Goal: Task Accomplishment & Management: Complete application form

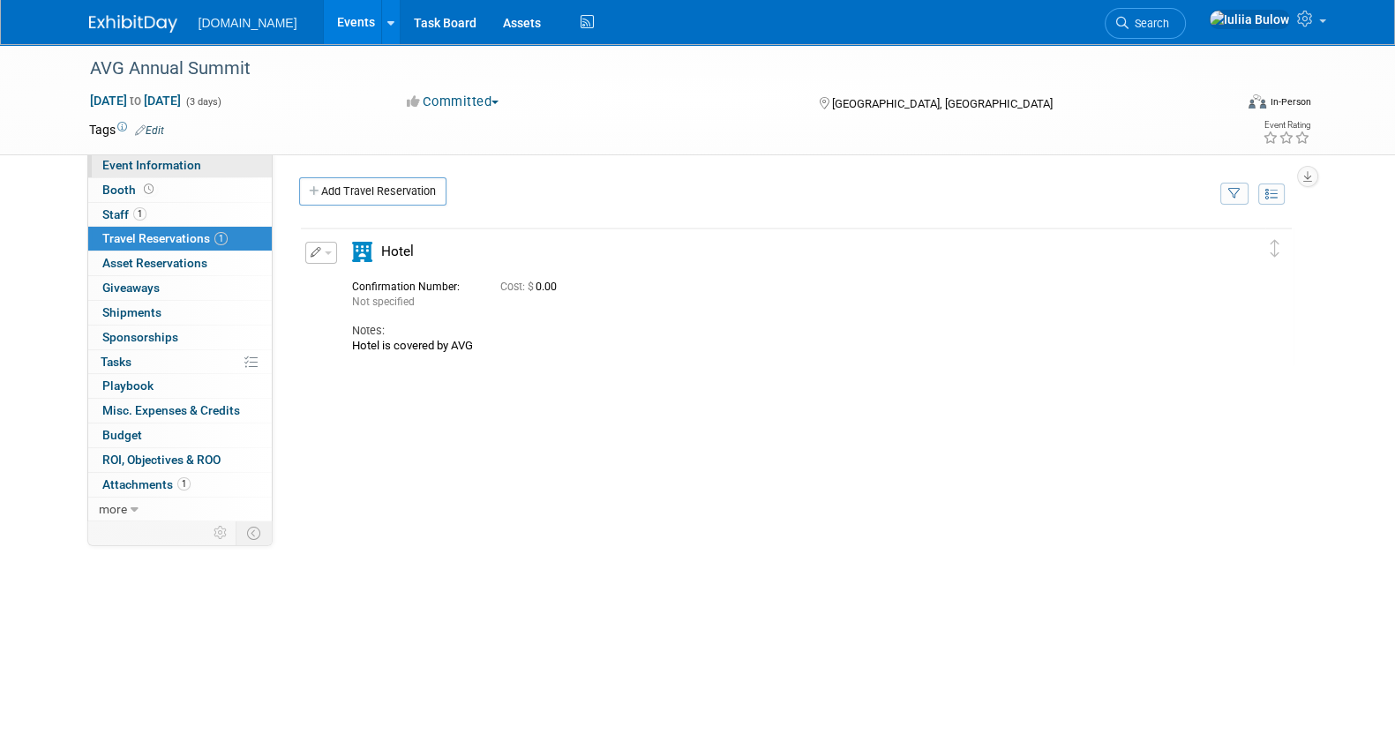
click at [204, 165] on link "Event Information" at bounding box center [179, 165] width 183 height 24
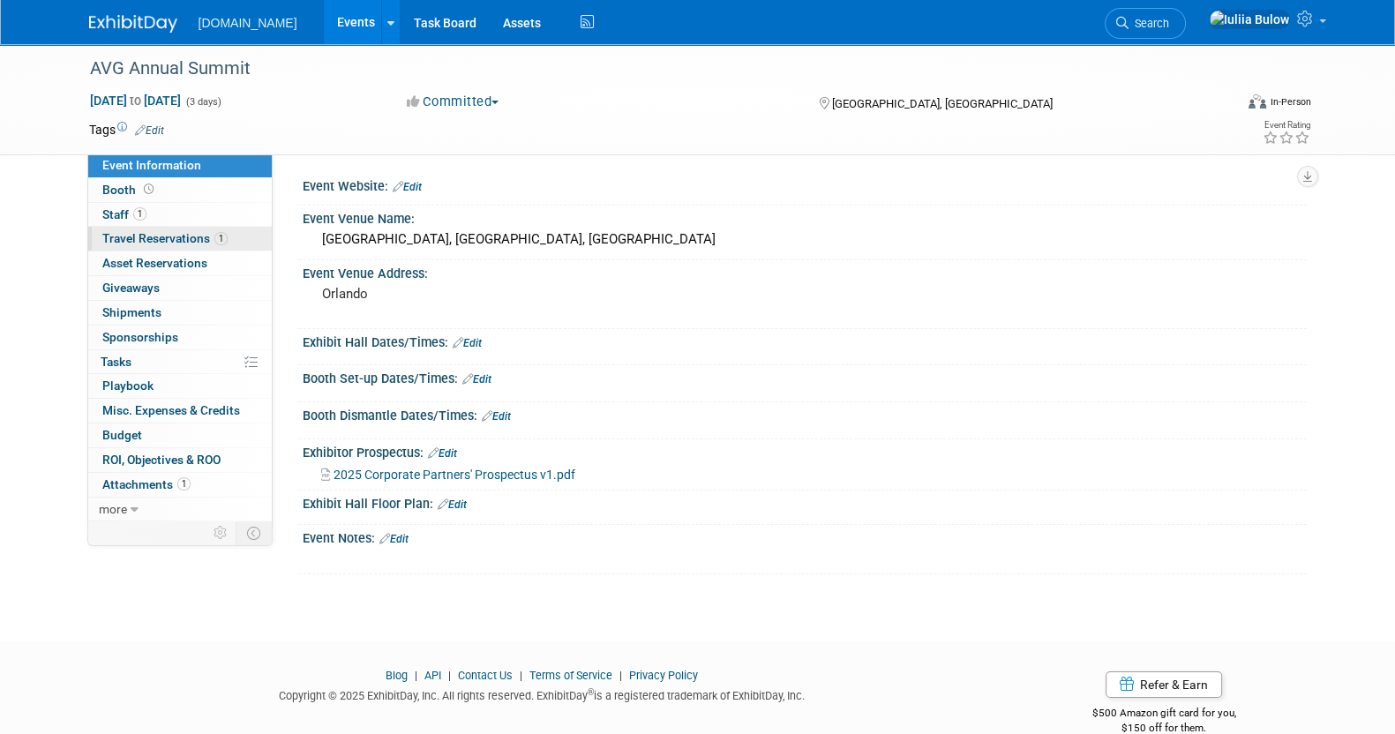
click at [177, 238] on span "Travel Reservations 1" at bounding box center [164, 238] width 125 height 14
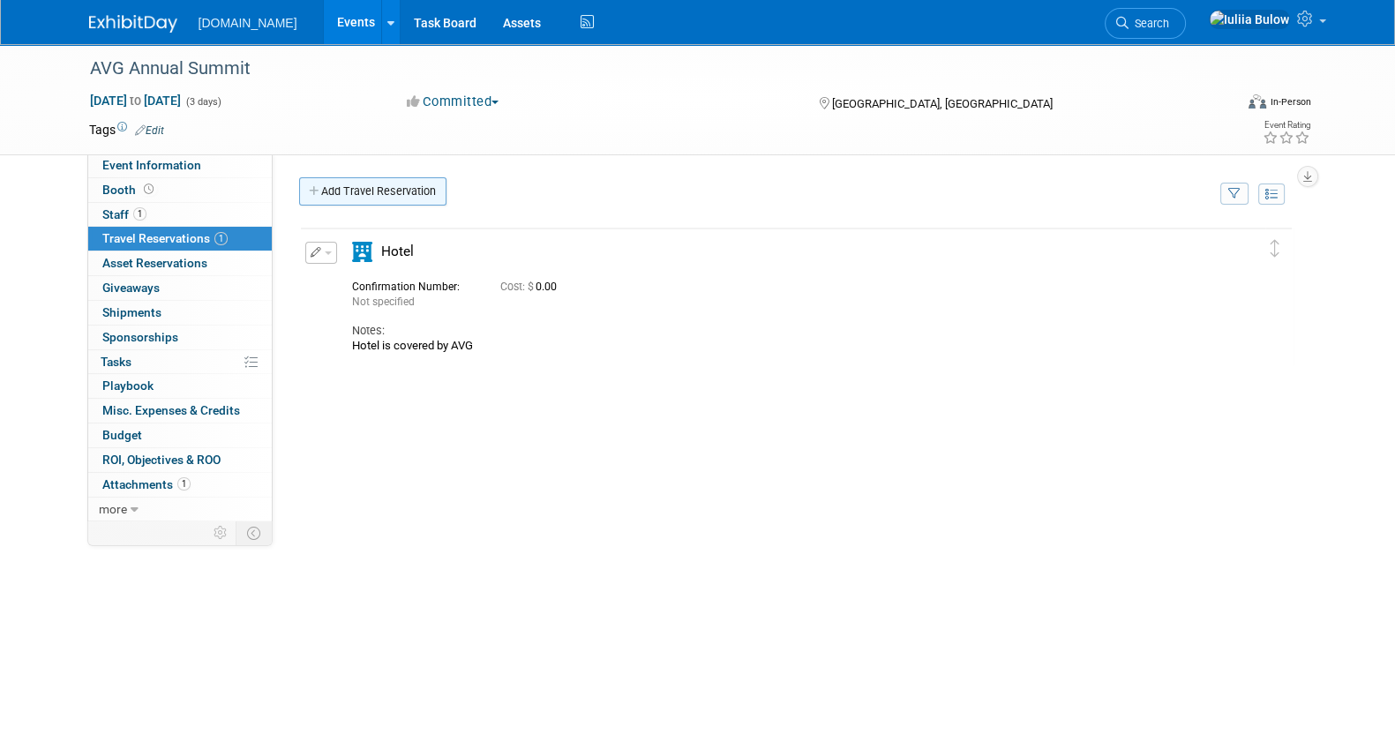
click at [382, 191] on link "Add Travel Reservation" at bounding box center [372, 191] width 147 height 28
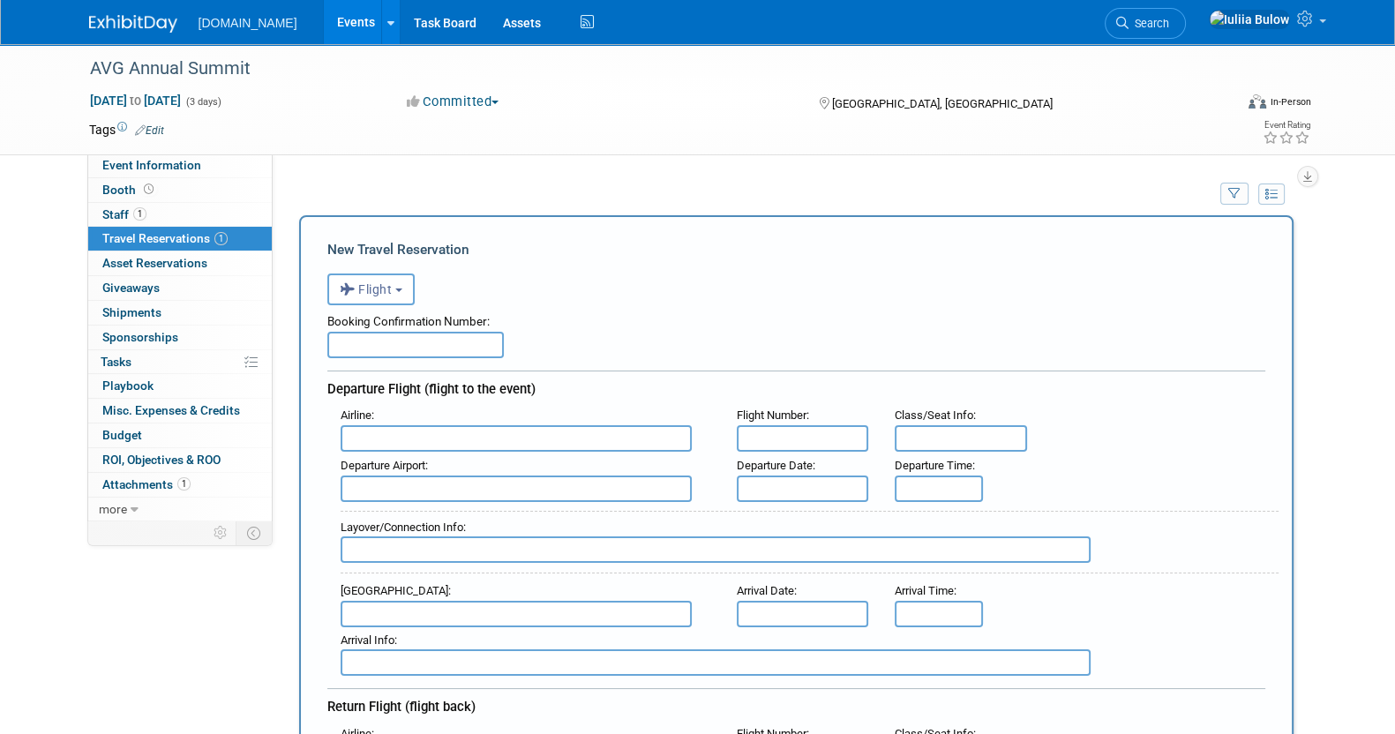
click at [461, 340] on input "text" at bounding box center [415, 345] width 176 height 26
paste input "HA4P6R"
type input "HA4P6R"
click at [453, 414] on div "Airline :" at bounding box center [526, 415] width 370 height 19
click at [454, 439] on input "text" at bounding box center [516, 438] width 351 height 26
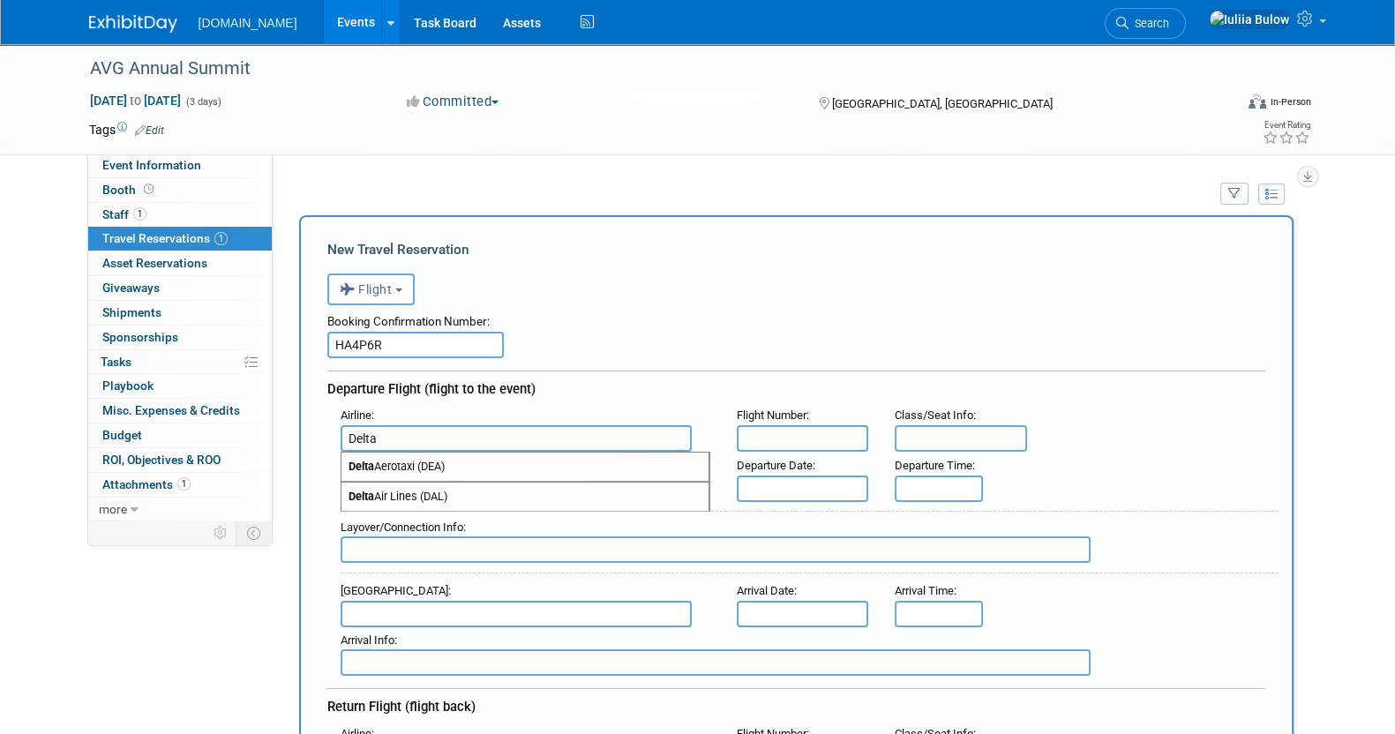
type input "Delta"
click at [681, 335] on div "Booking Confirmation Number: HA4P6R" at bounding box center [796, 331] width 938 height 53
click at [767, 428] on input "text" at bounding box center [803, 438] width 132 height 26
paste input "A 867"
type input "867"
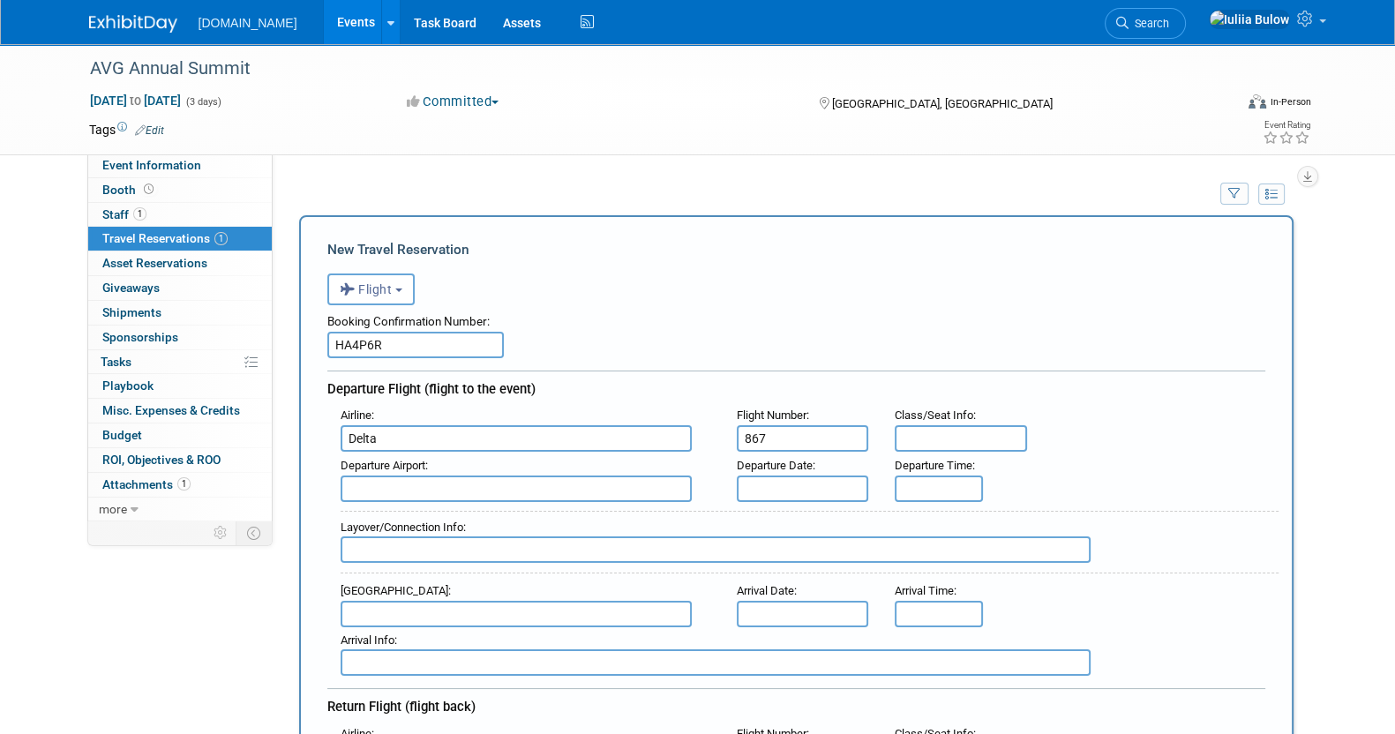
click at [781, 483] on input "text" at bounding box center [803, 488] width 132 height 26
click at [956, 518] on div "Layover/Connection Info :" at bounding box center [810, 527] width 938 height 19
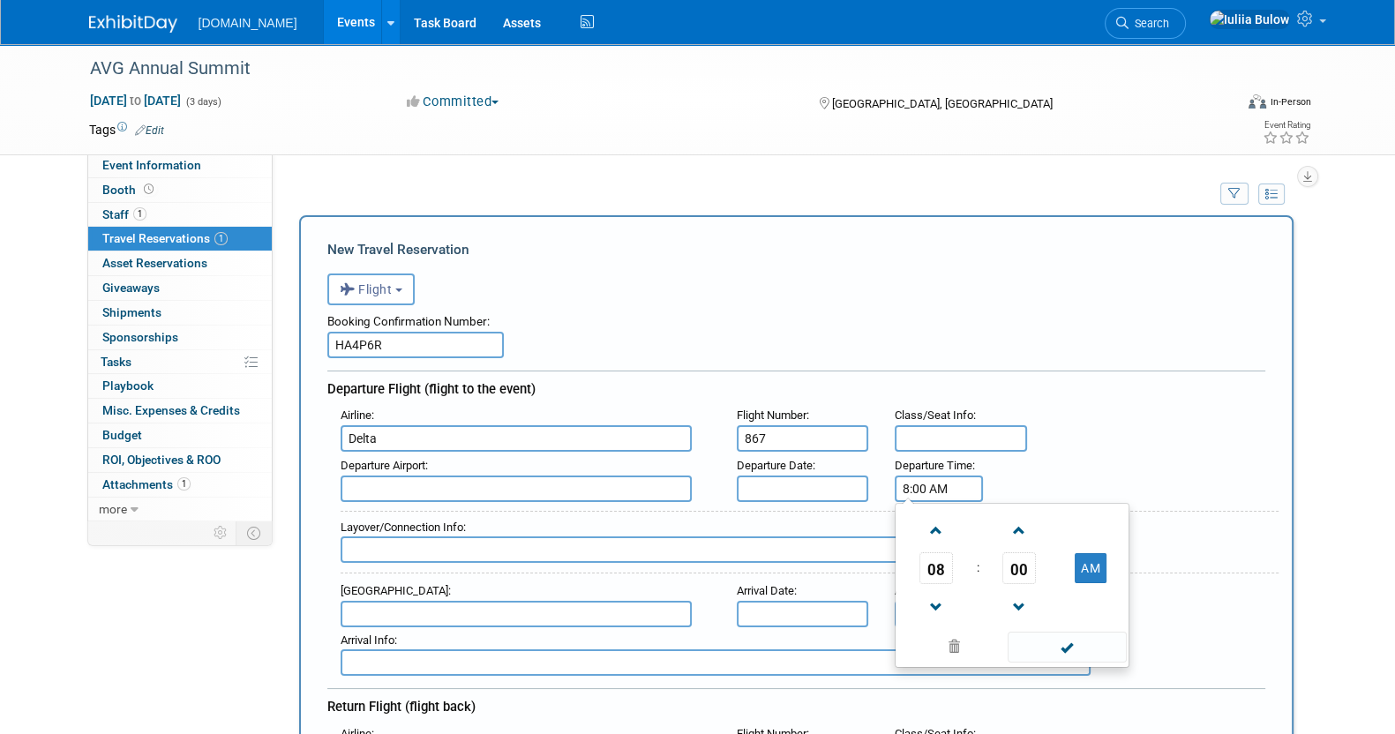
click at [926, 483] on input "8:00 AM" at bounding box center [939, 488] width 88 height 26
click at [939, 519] on span at bounding box center [935, 530] width 31 height 31
click at [1019, 565] on span "00" at bounding box center [1019, 568] width 34 height 32
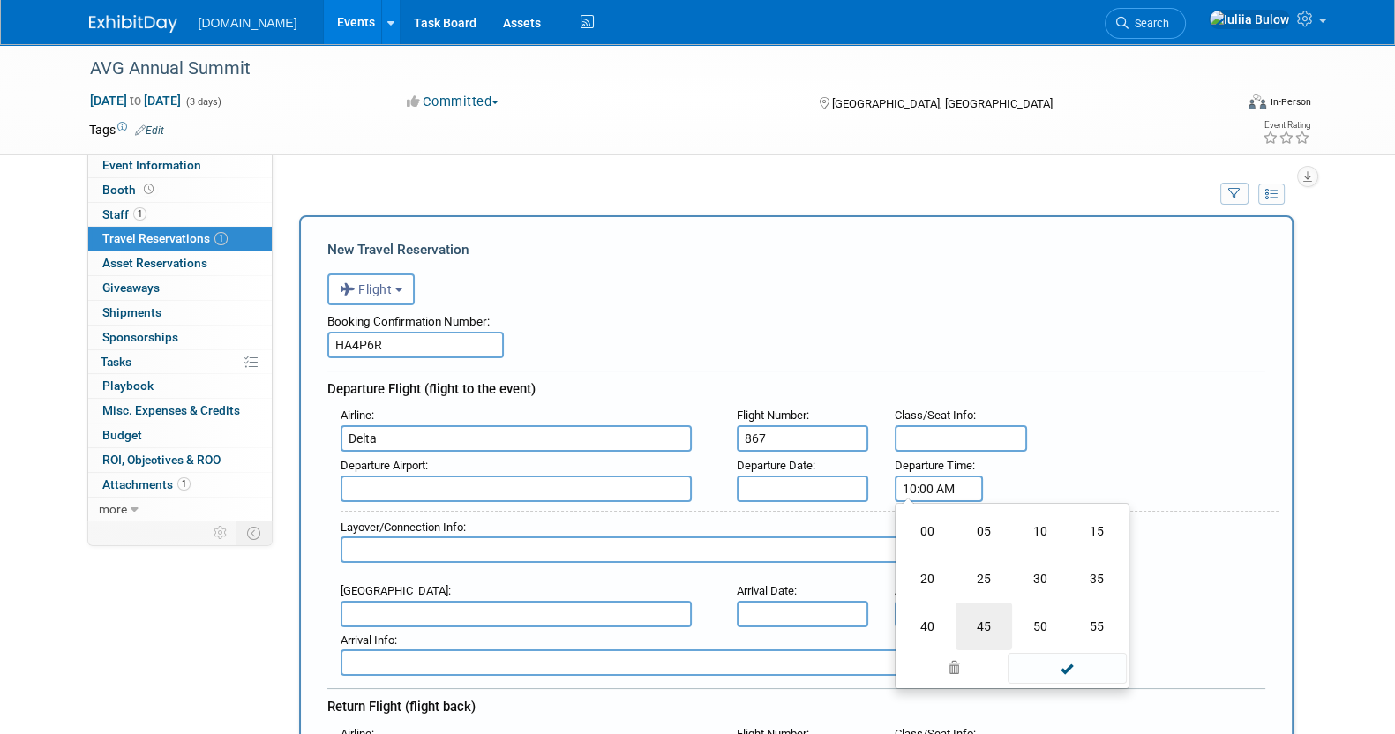
click at [992, 611] on td "45" at bounding box center [983, 627] width 56 height 48
type input "10:45 AM"
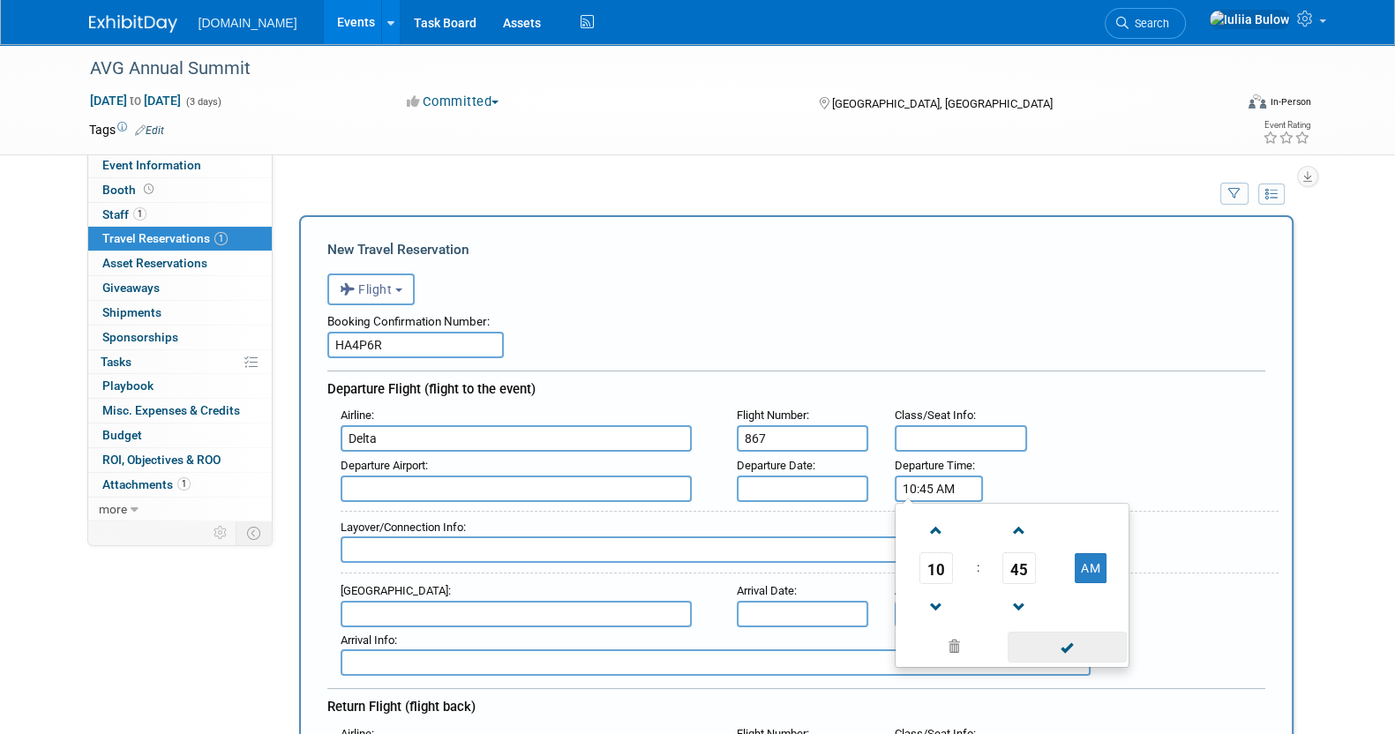
click at [1071, 647] on span at bounding box center [1066, 647] width 119 height 31
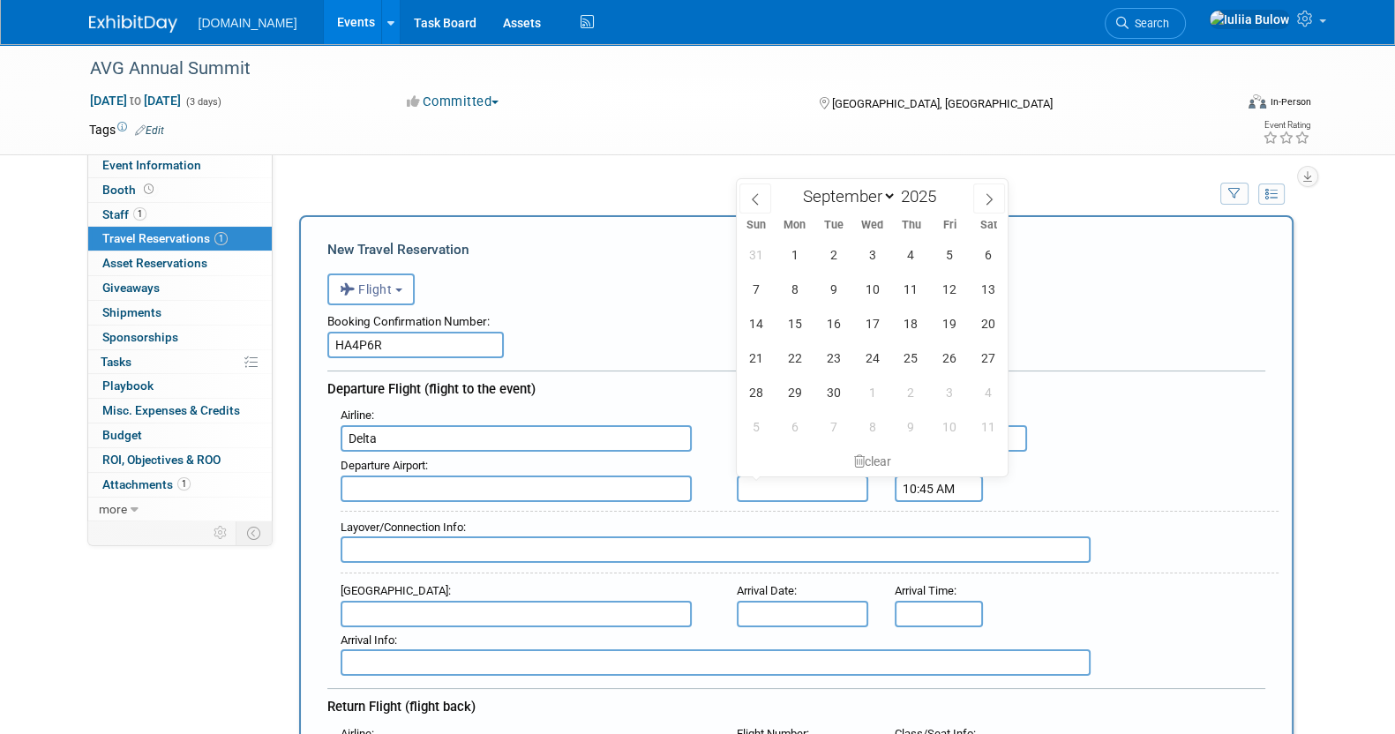
click at [820, 494] on input "text" at bounding box center [803, 488] width 132 height 26
click at [758, 322] on span "14" at bounding box center [755, 323] width 34 height 34
type input "Sep 14, 2025"
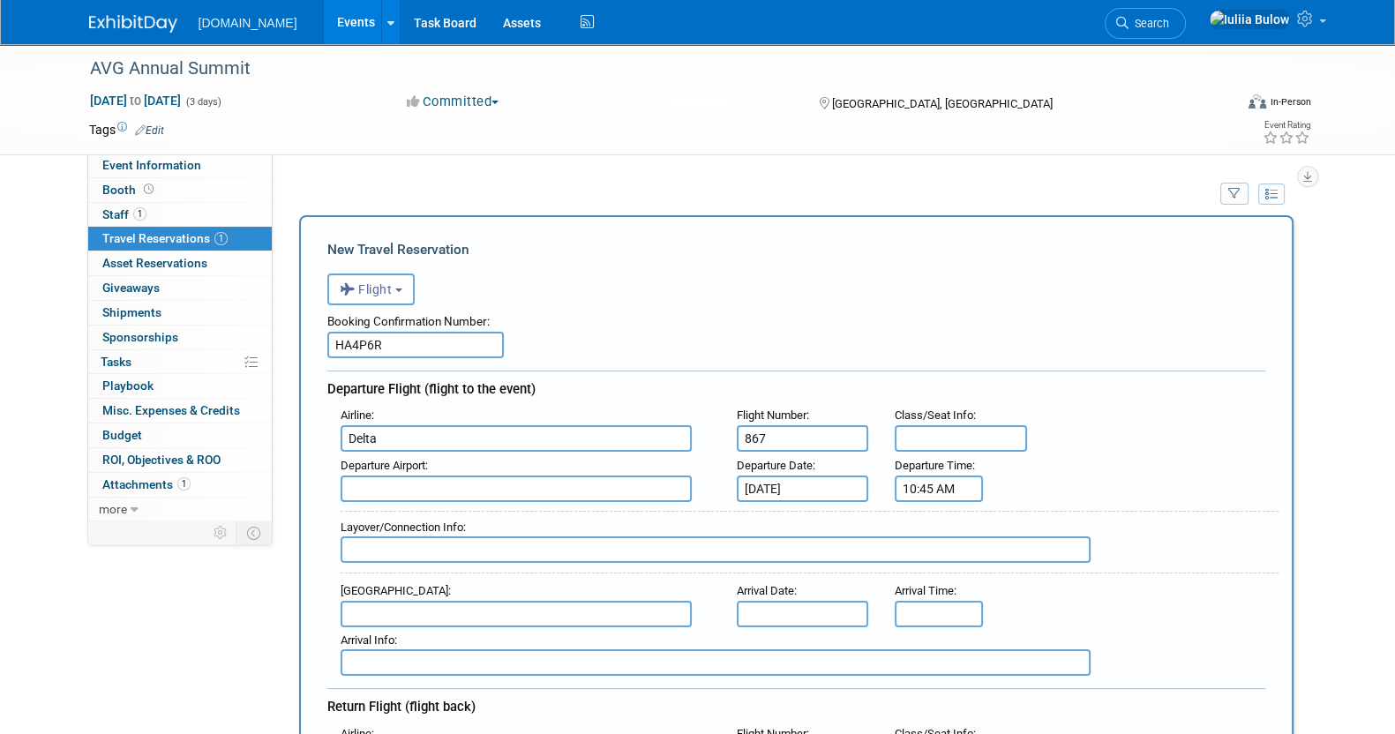
click at [471, 484] on input "text" at bounding box center [516, 488] width 351 height 26
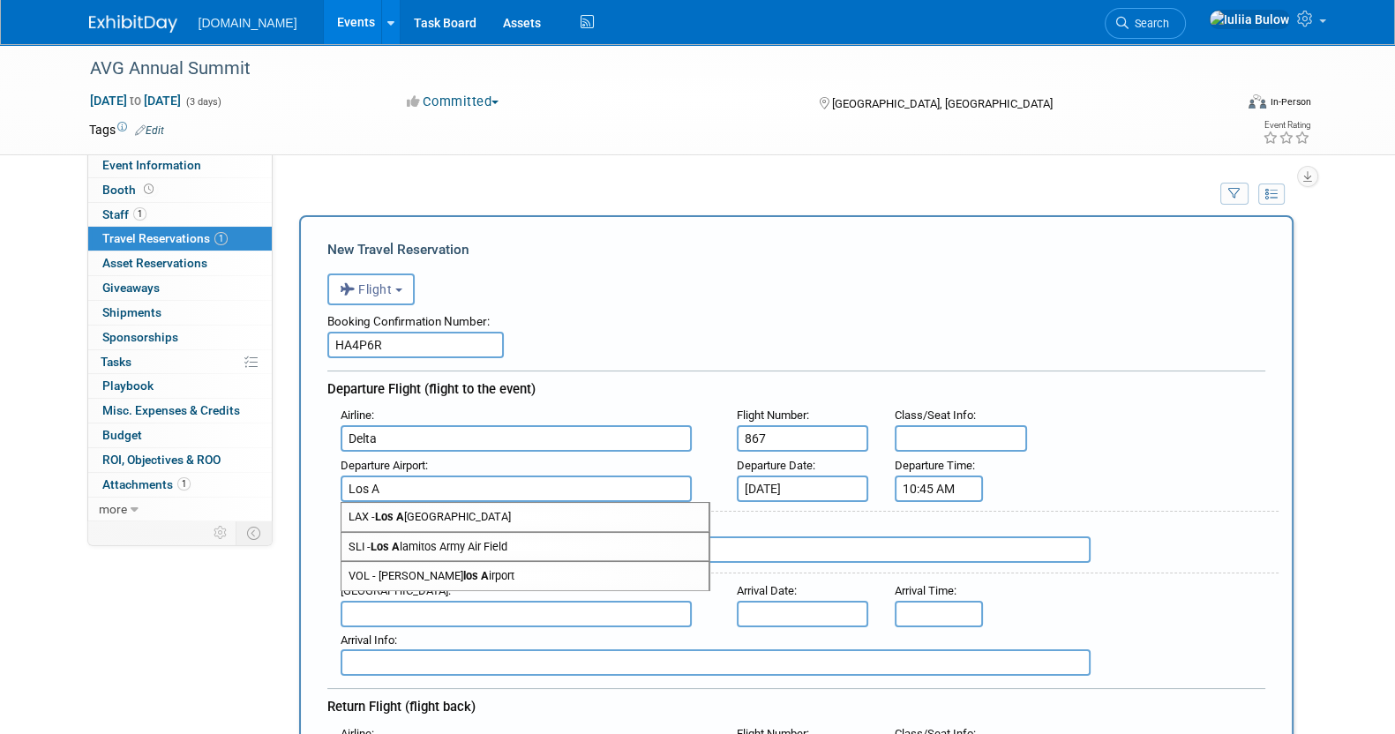
click at [514, 518] on span "LAX - Los A ngeles International Airport" at bounding box center [524, 517] width 367 height 28
type input "LAX - Los Angeles International Airport"
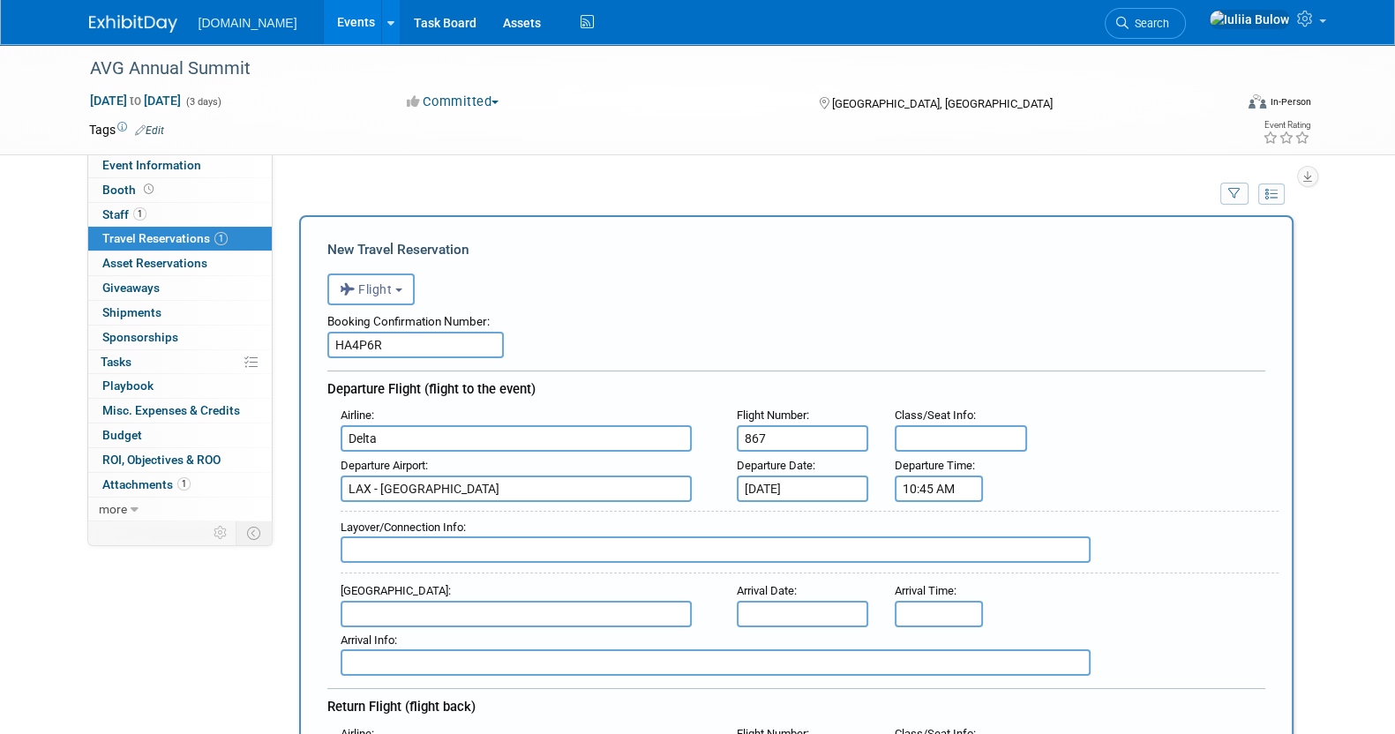
click at [371, 609] on input "text" at bounding box center [516, 614] width 351 height 26
type input "o"
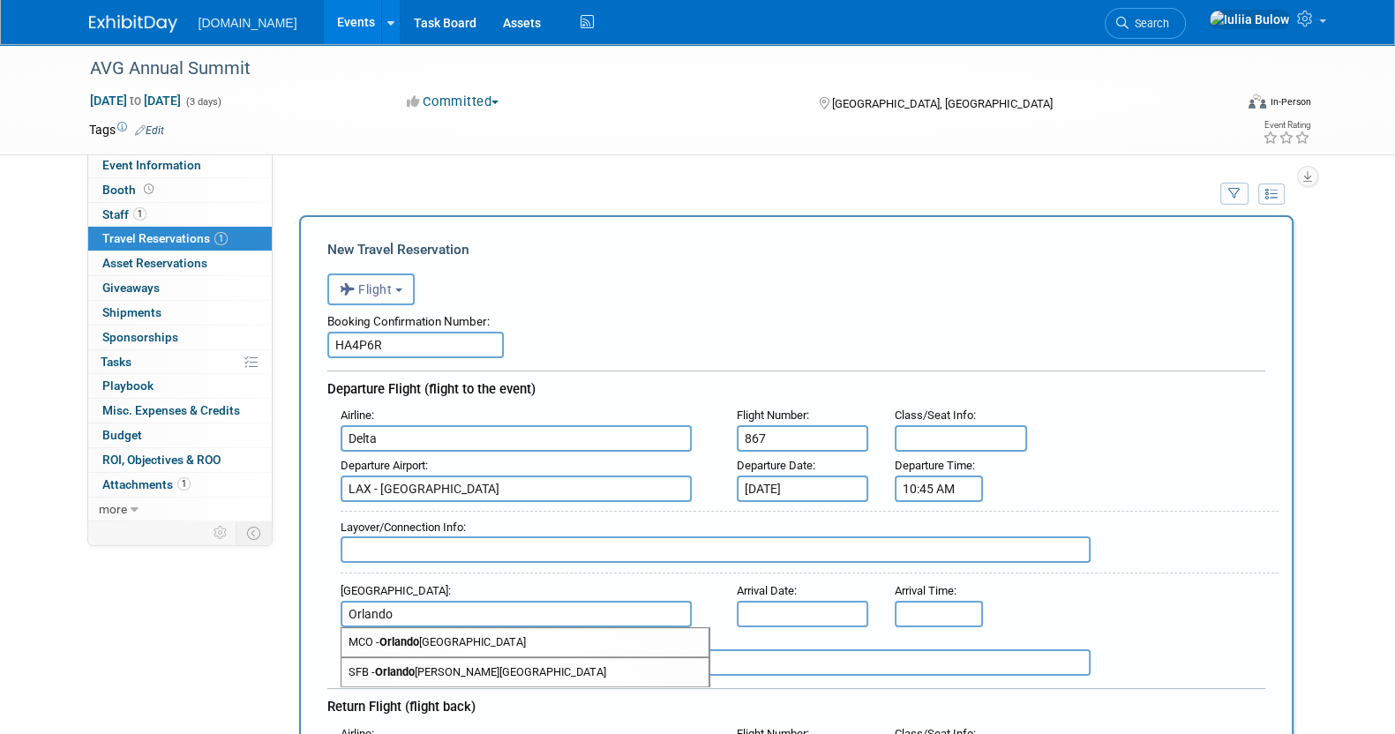
click at [445, 628] on span "MCO - Orlando International Airport" at bounding box center [524, 642] width 367 height 28
type input "MCO - Orlando International Airport"
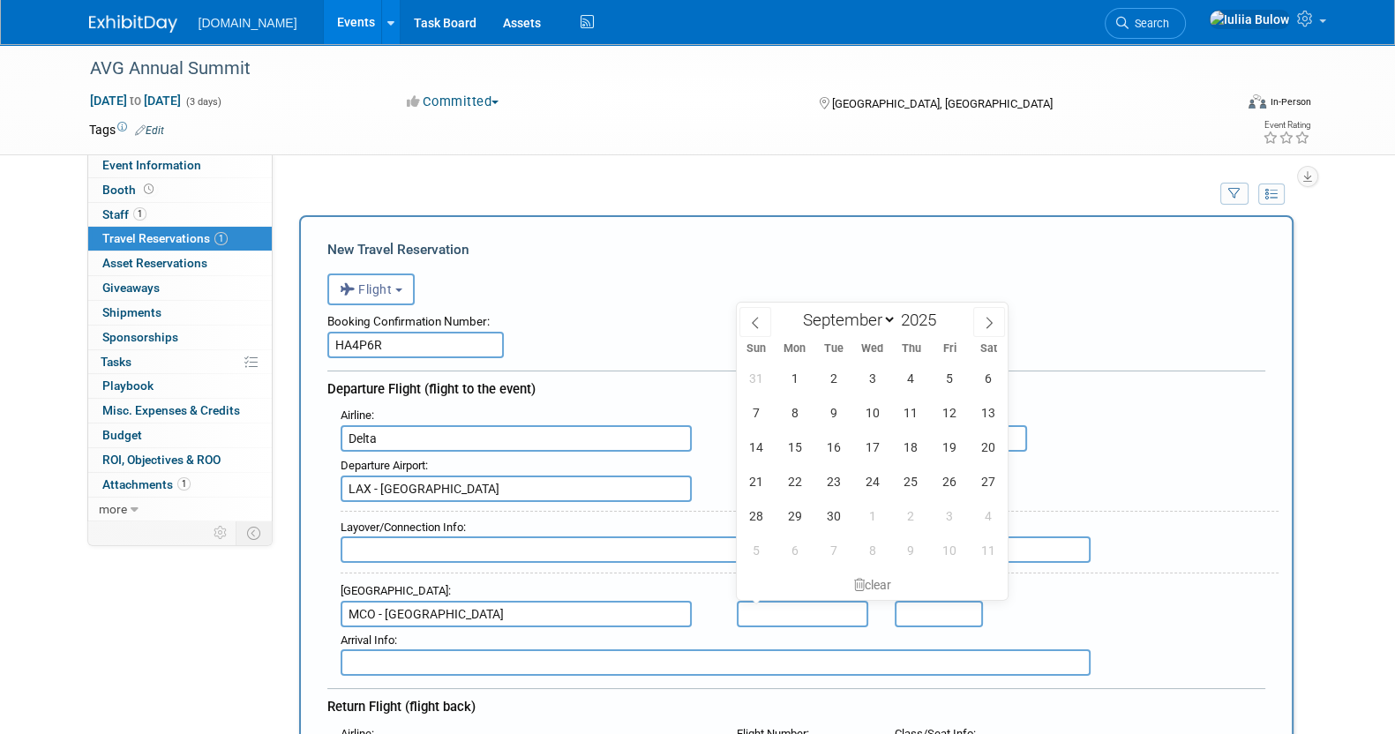
click at [776, 607] on input "text" at bounding box center [803, 614] width 132 height 26
click at [749, 446] on span "14" at bounding box center [755, 447] width 34 height 34
type input "Sep 14, 2025"
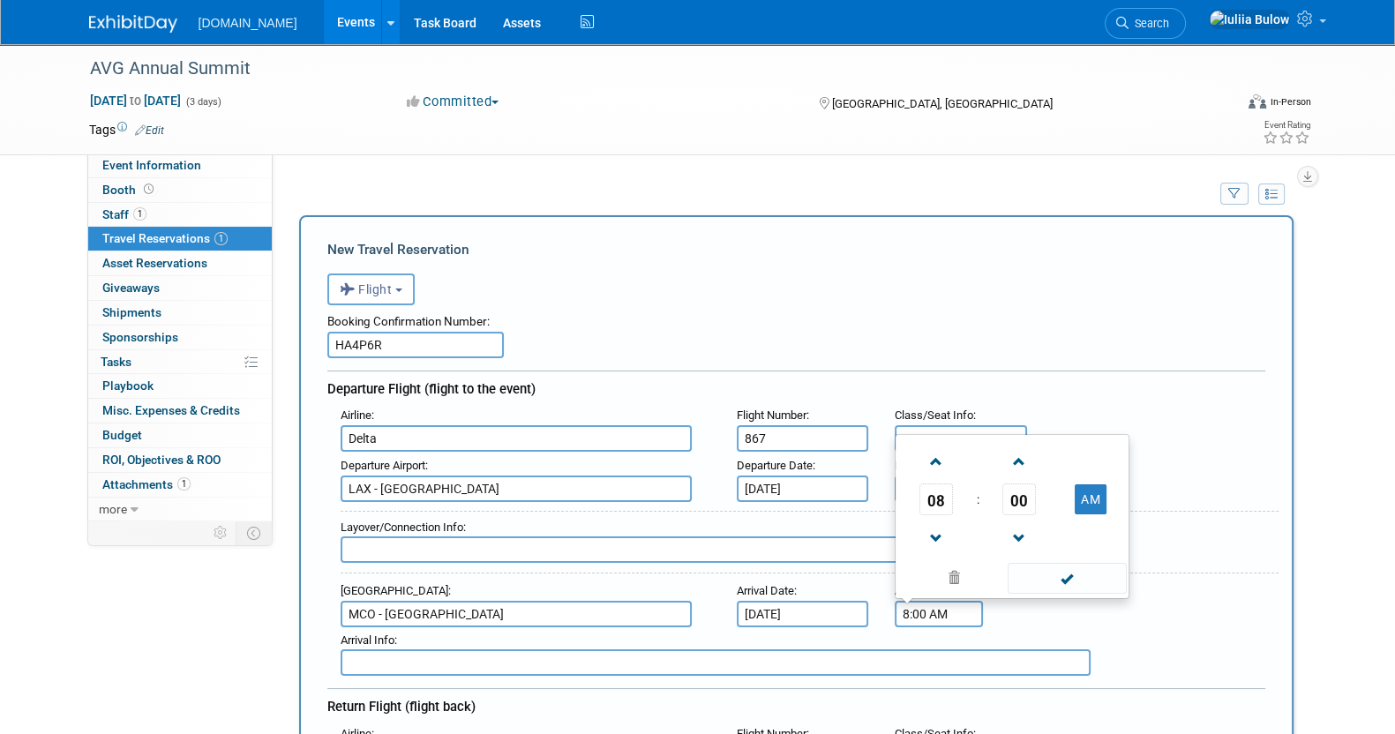
click at [934, 606] on input "8:00 AM" at bounding box center [939, 614] width 88 height 26
click at [937, 476] on link at bounding box center [936, 460] width 34 height 45
click at [942, 486] on span "09" at bounding box center [936, 499] width 34 height 32
click at [1041, 476] on td "06" at bounding box center [1040, 489] width 56 height 48
click at [924, 601] on input "6:00 AM" at bounding box center [939, 614] width 88 height 26
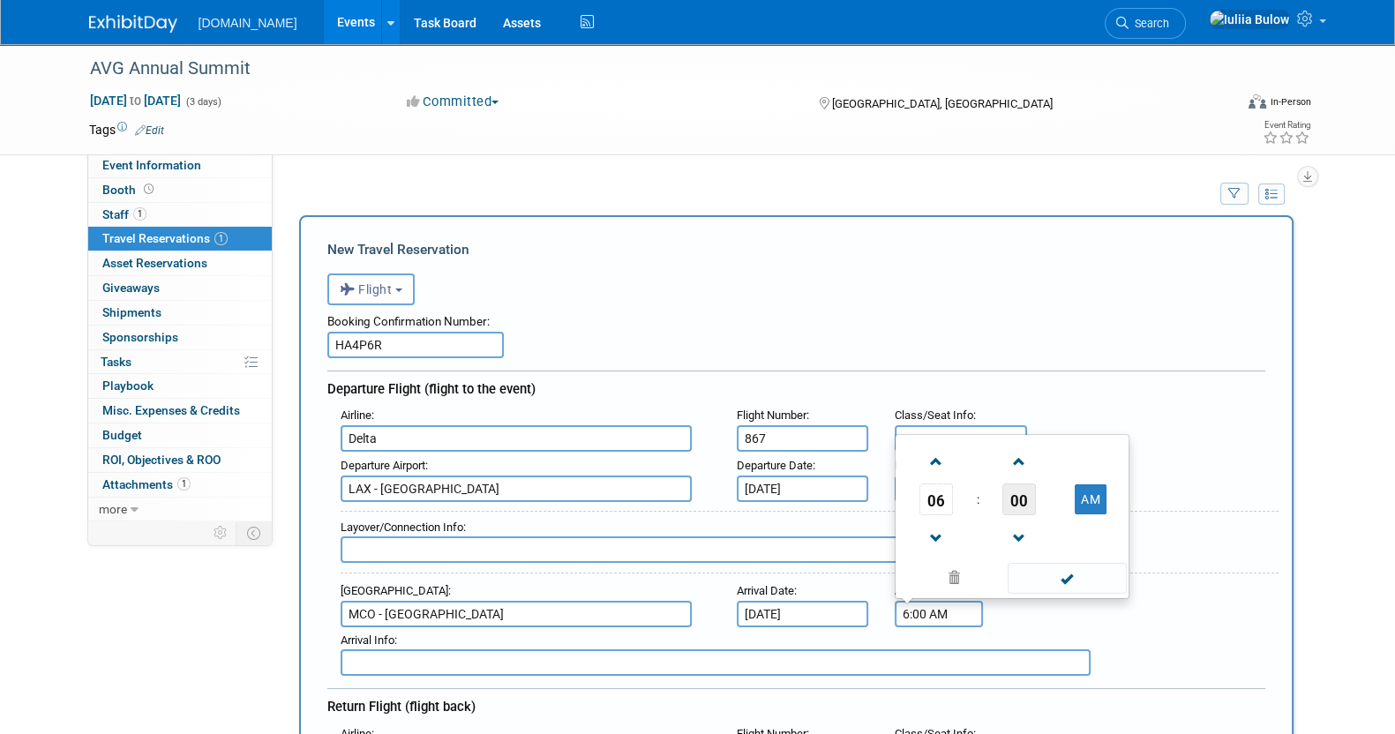
click at [1024, 491] on span "00" at bounding box center [1019, 499] width 34 height 32
drag, startPoint x: 987, startPoint y: 514, endPoint x: 1035, endPoint y: 544, distance: 56.3
click at [987, 515] on td "45" at bounding box center [983, 537] width 56 height 48
click at [1092, 494] on button "AM" at bounding box center [1090, 499] width 32 height 30
type input "6:45 PM"
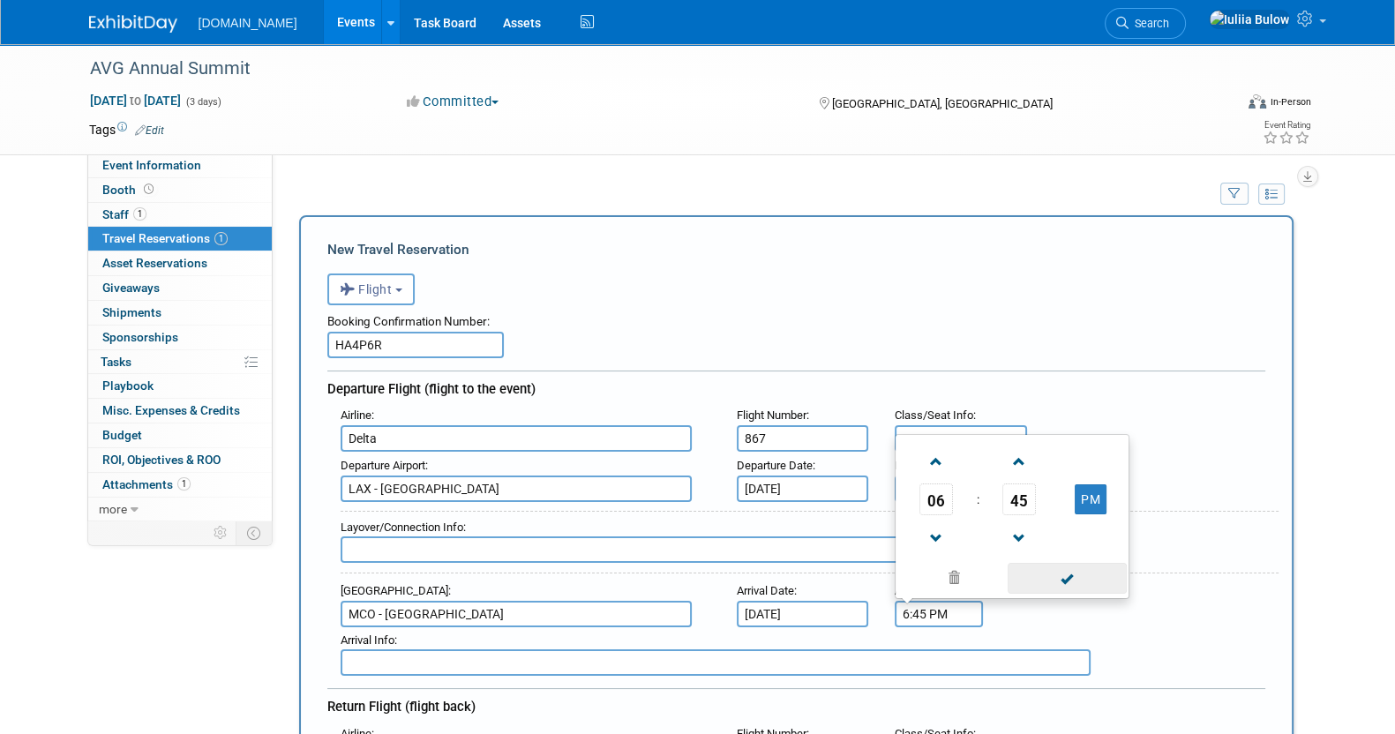
click at [1076, 564] on span at bounding box center [1066, 578] width 119 height 31
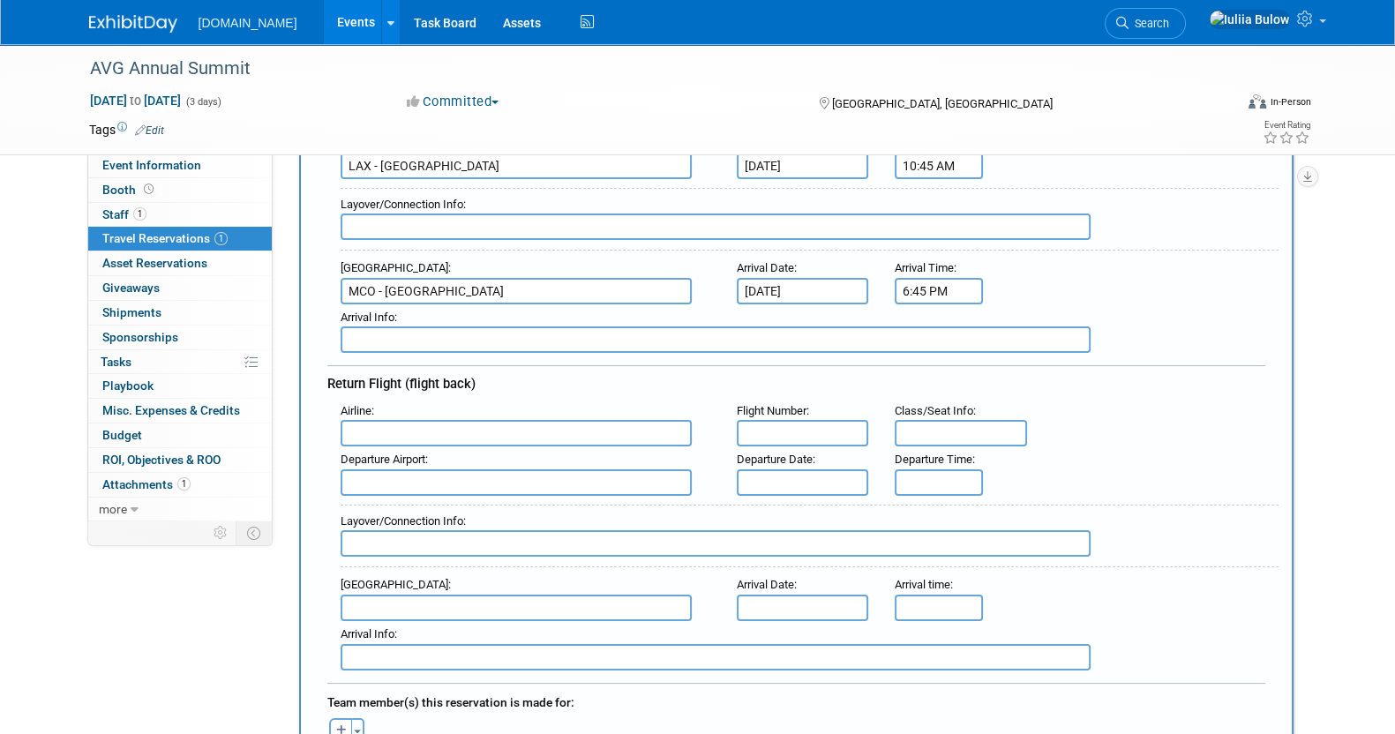
scroll to position [331, 0]
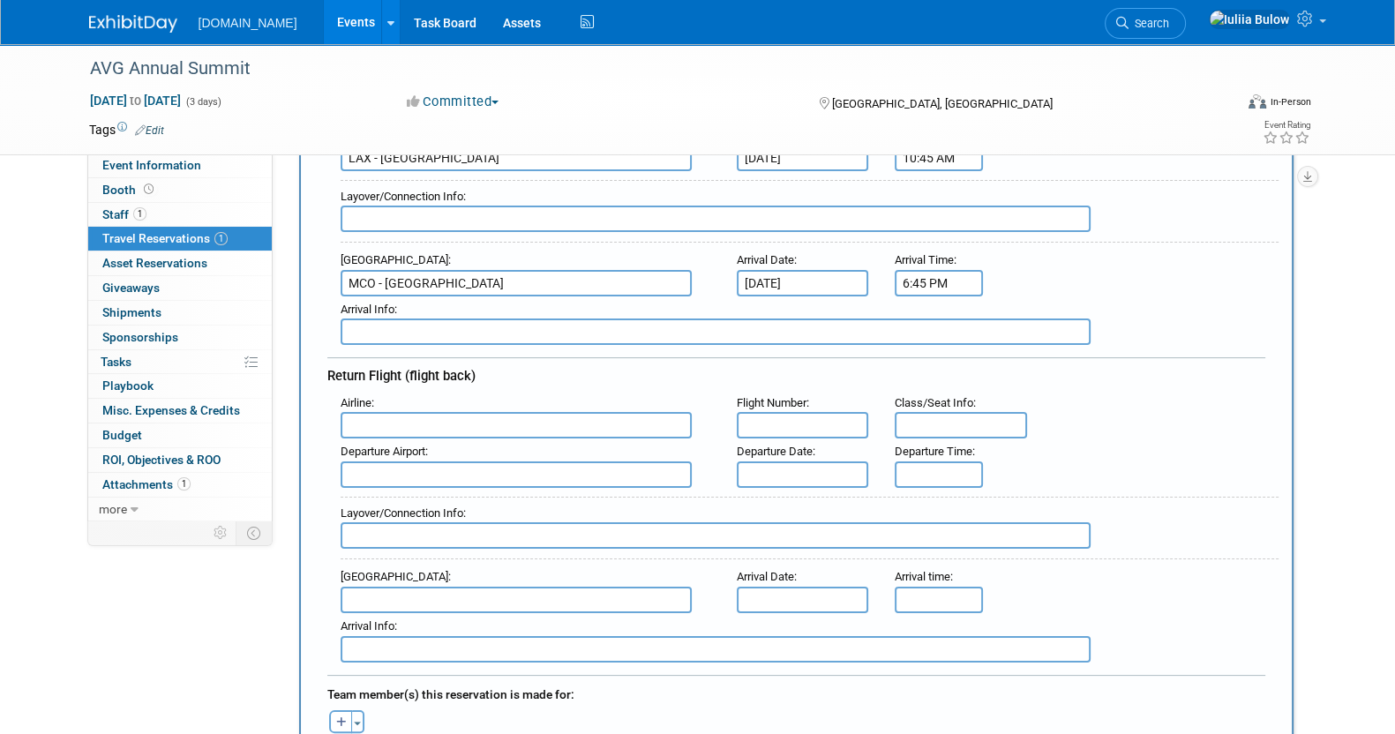
click at [842, 414] on input "text" at bounding box center [803, 425] width 132 height 26
paste input "482"
type input "482"
click at [549, 420] on input "text" at bounding box center [516, 425] width 351 height 26
click at [534, 477] on span "Delta Air Lines (DAL)" at bounding box center [524, 483] width 367 height 28
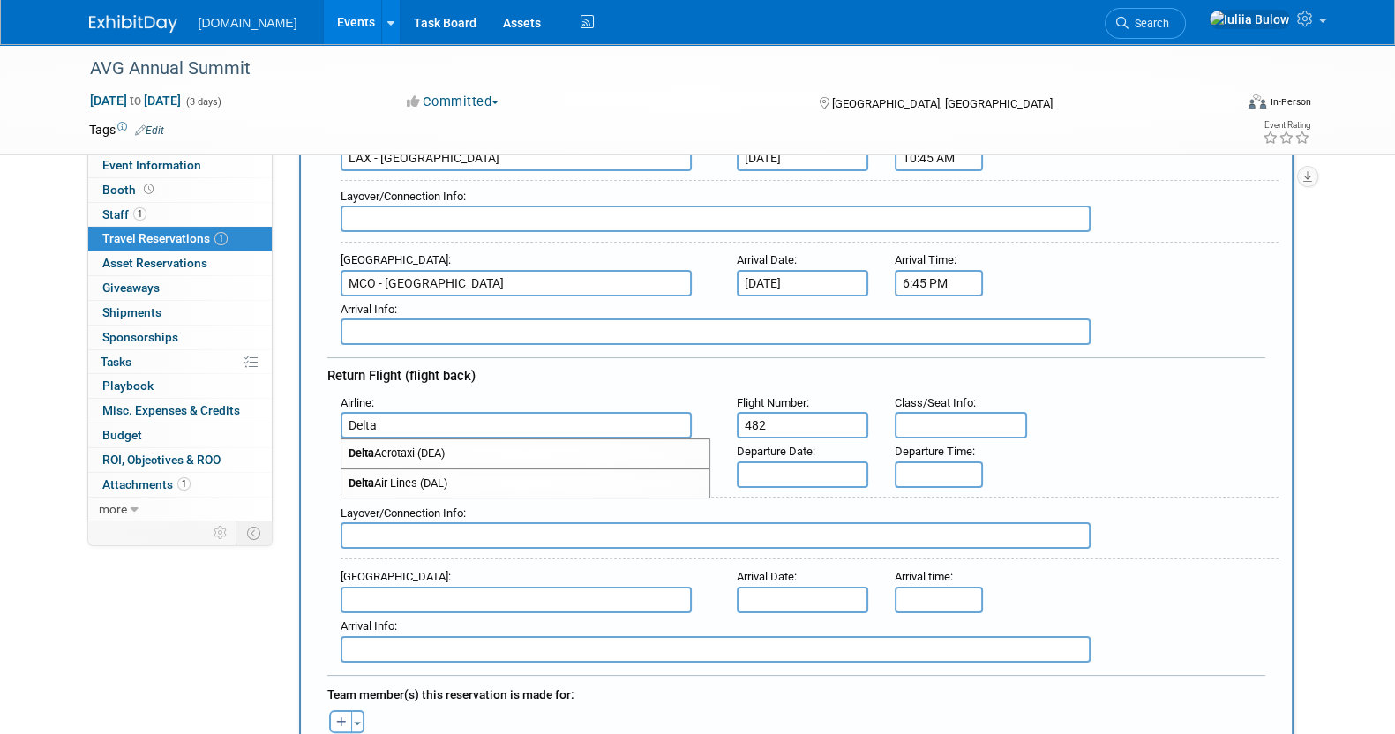
type input "Delta"
click at [301, 610] on div "New Travel Reservation <i class="fas fa-plane" style="padding: 6px 4px 6px 1px;…" at bounding box center [796, 543] width 994 height 1319
click at [848, 465] on input "text" at bounding box center [803, 474] width 132 height 26
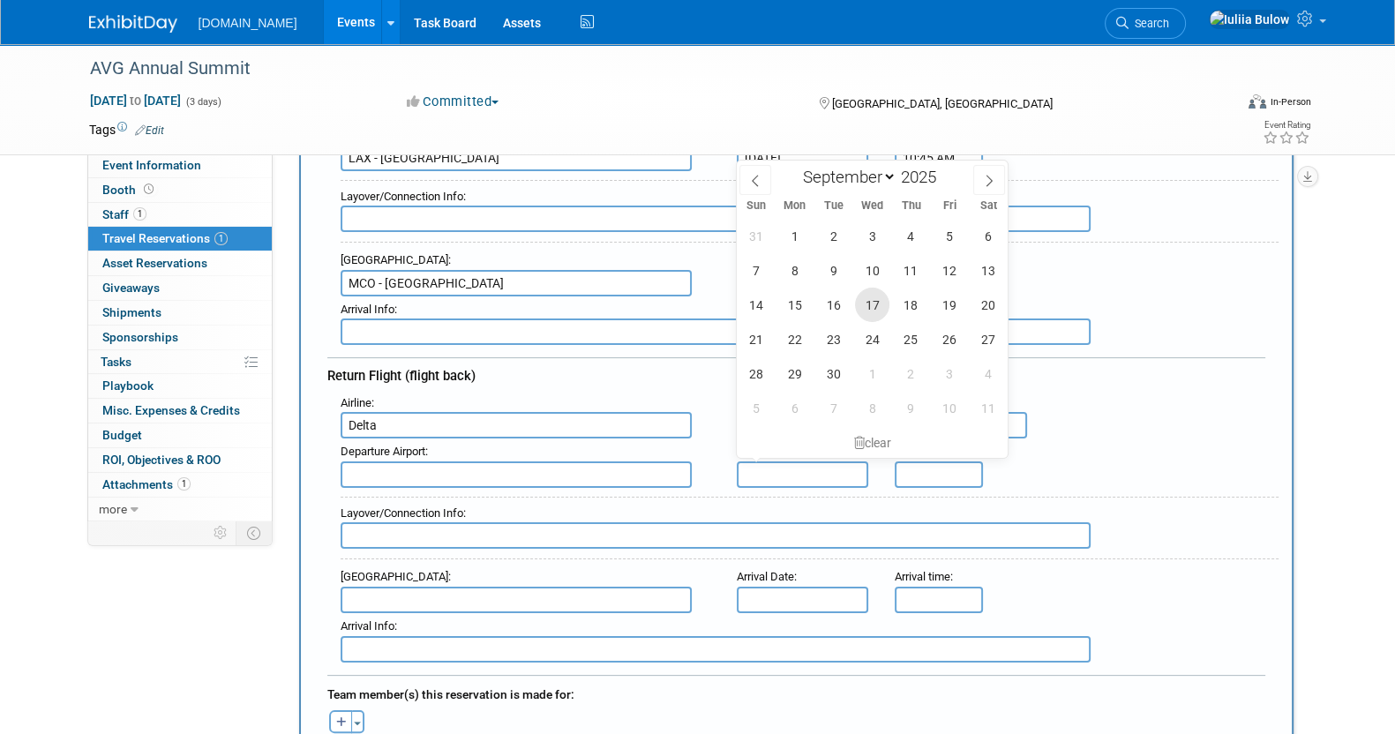
click at [879, 300] on span "17" at bounding box center [872, 305] width 34 height 34
type input "Sep 17, 2025"
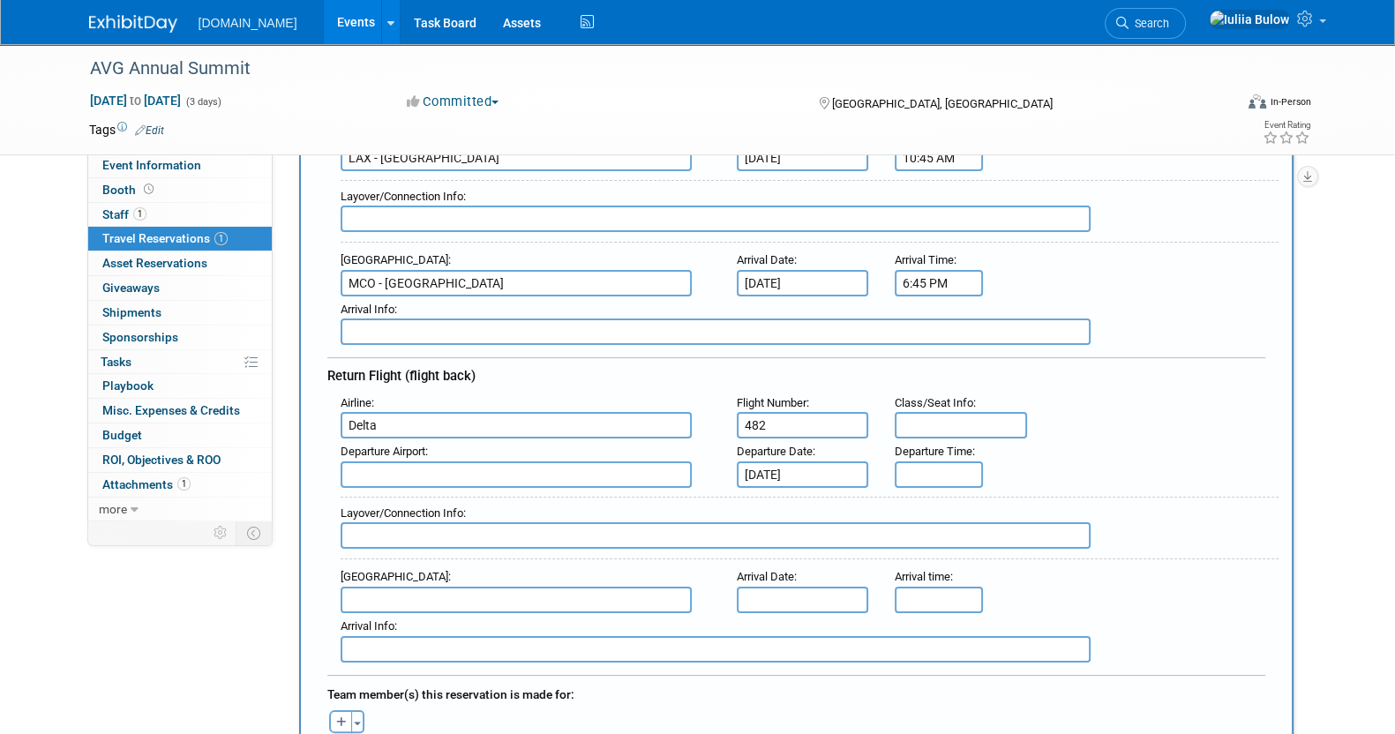
click at [551, 461] on input "text" at bounding box center [516, 474] width 351 height 26
click at [557, 497] on span "MCO - Orlando International Airport" at bounding box center [524, 503] width 367 height 28
type input "MCO - Orlando International Airport"
click at [938, 482] on div "5:00 PM" at bounding box center [939, 474] width 88 height 26
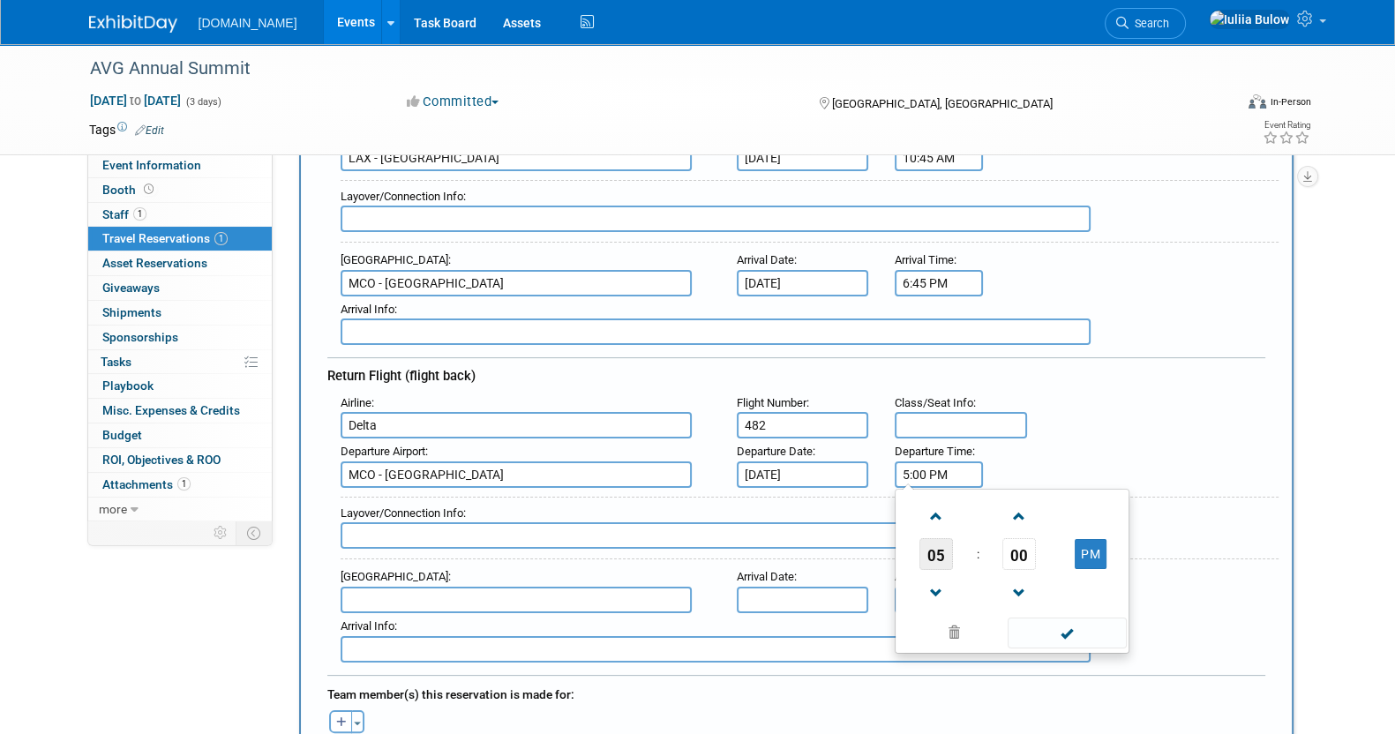
click at [938, 549] on span "05" at bounding box center [936, 554] width 34 height 32
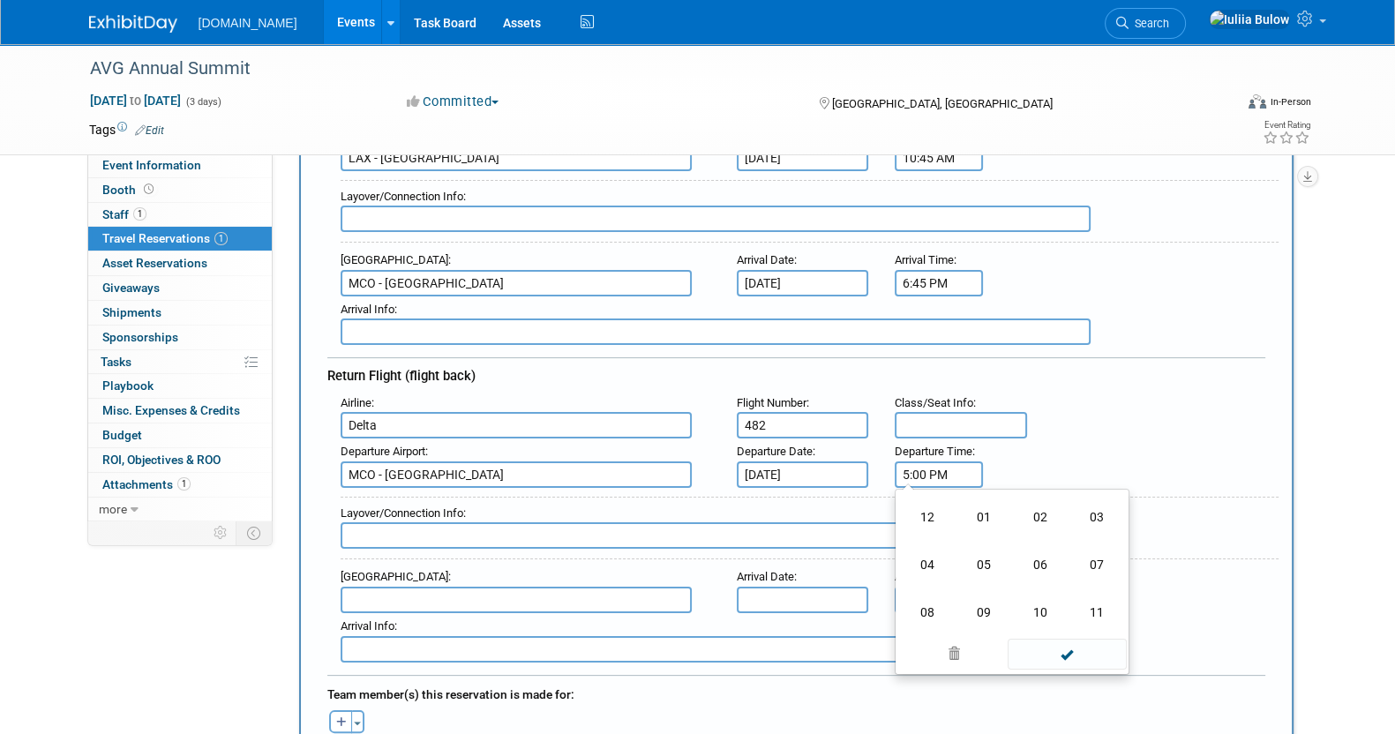
click at [938, 549] on td "04" at bounding box center [927, 565] width 56 height 48
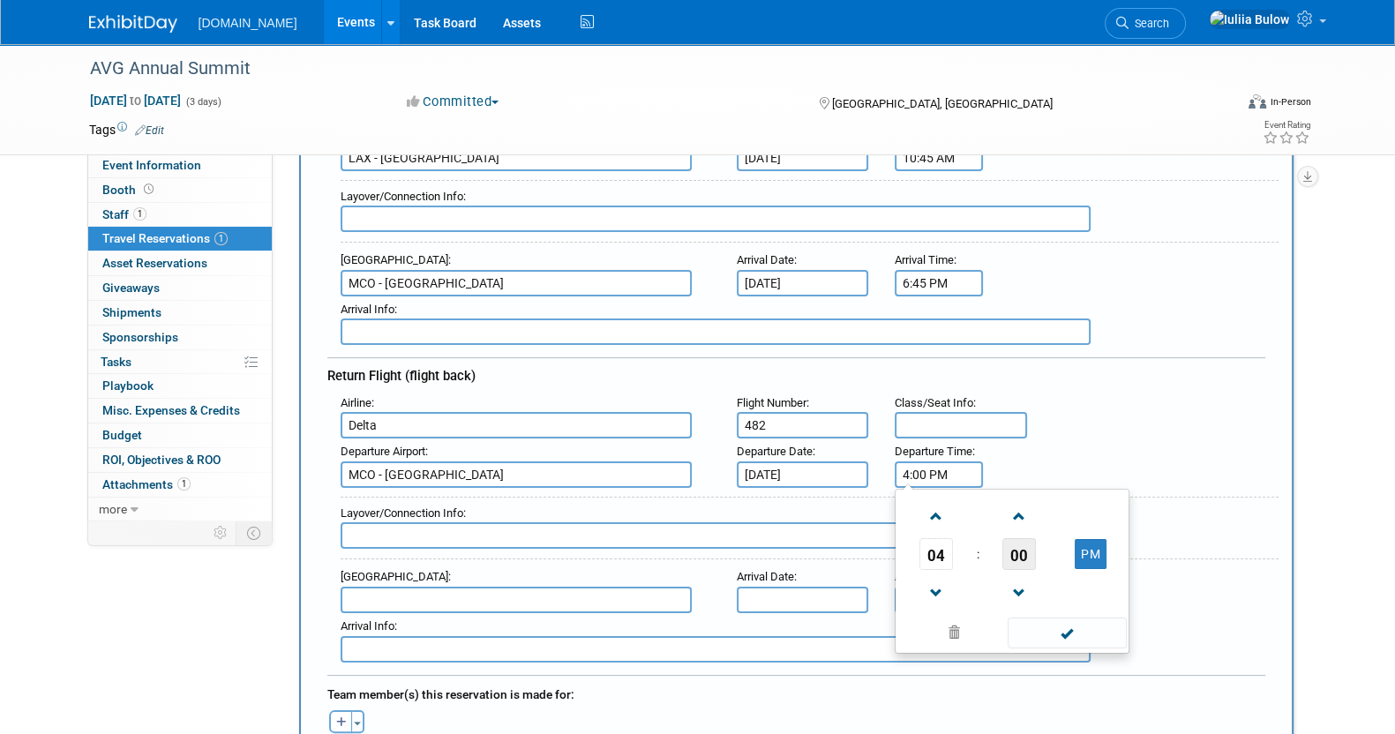
click at [1028, 548] on span "00" at bounding box center [1019, 554] width 34 height 32
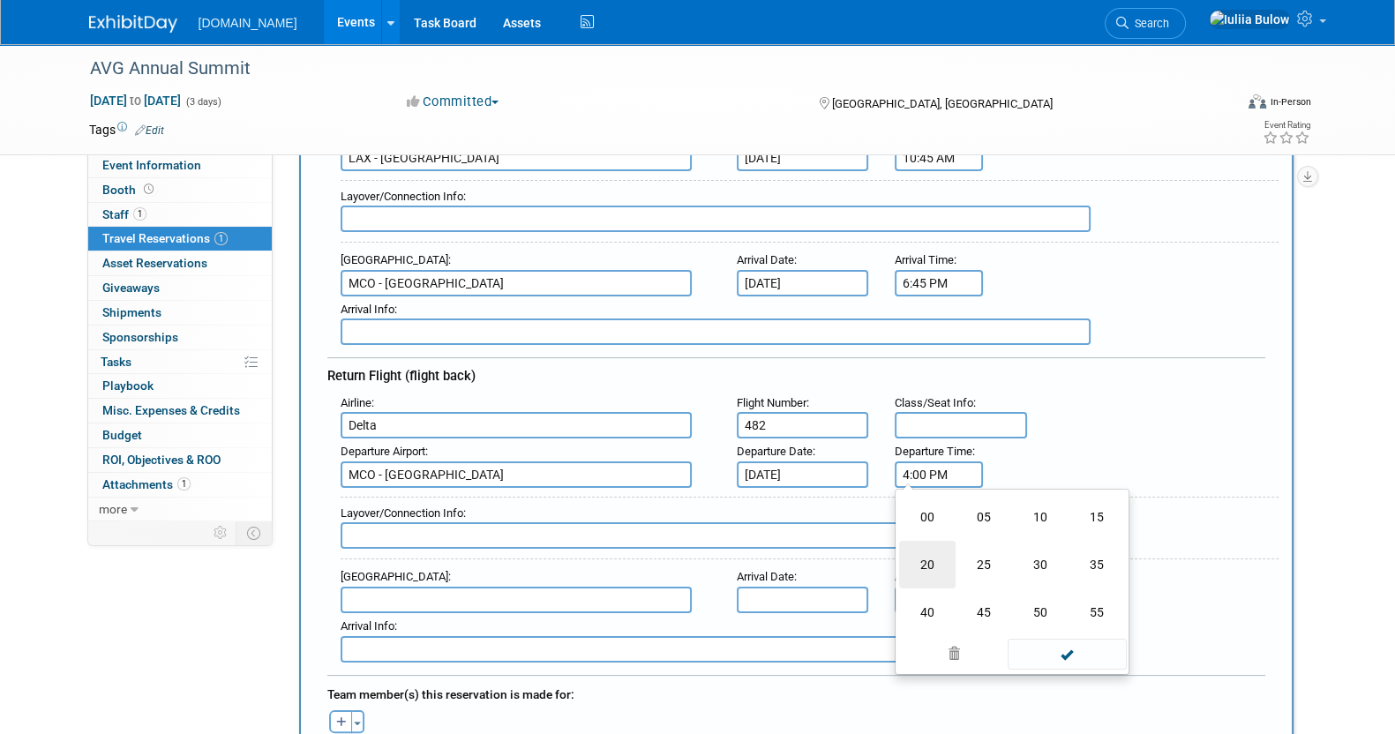
click at [919, 559] on td "20" at bounding box center [927, 565] width 56 height 48
type input "4:20 PM"
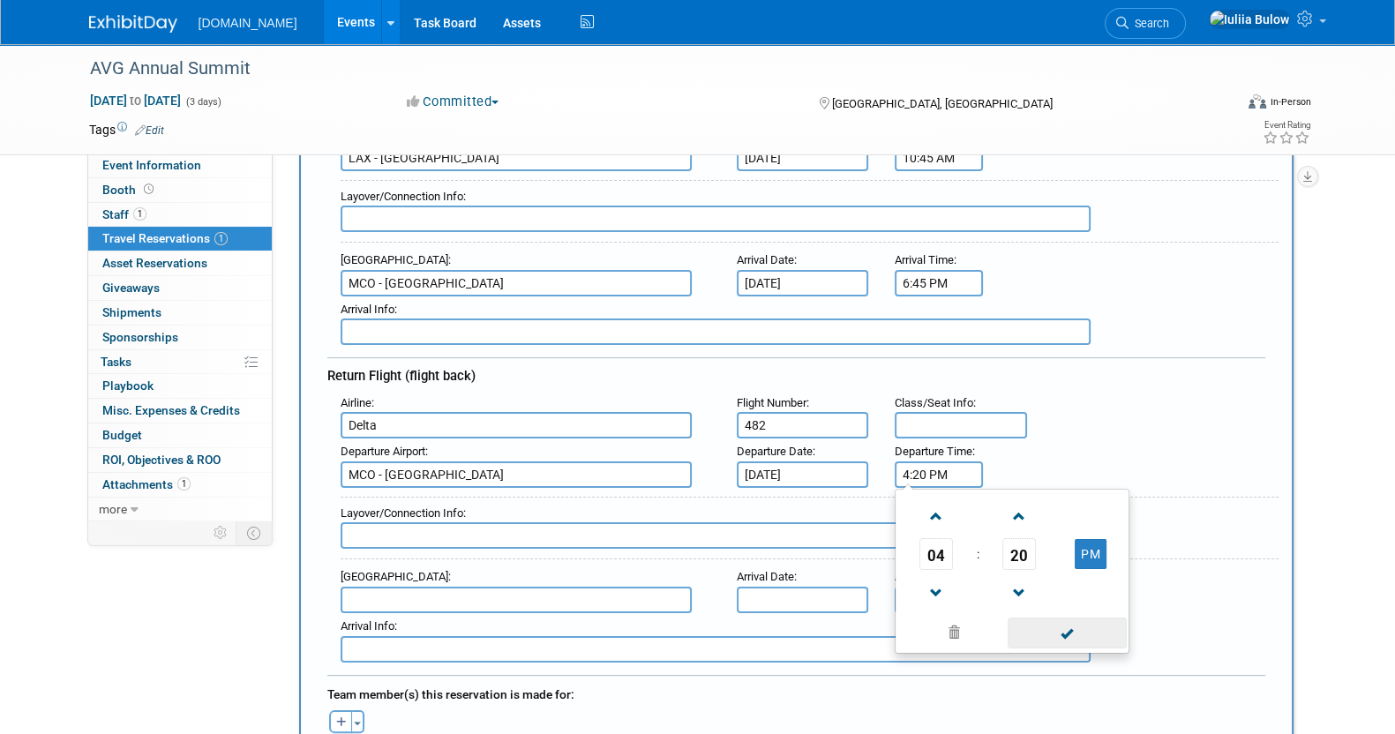
click at [1099, 625] on span at bounding box center [1066, 633] width 119 height 31
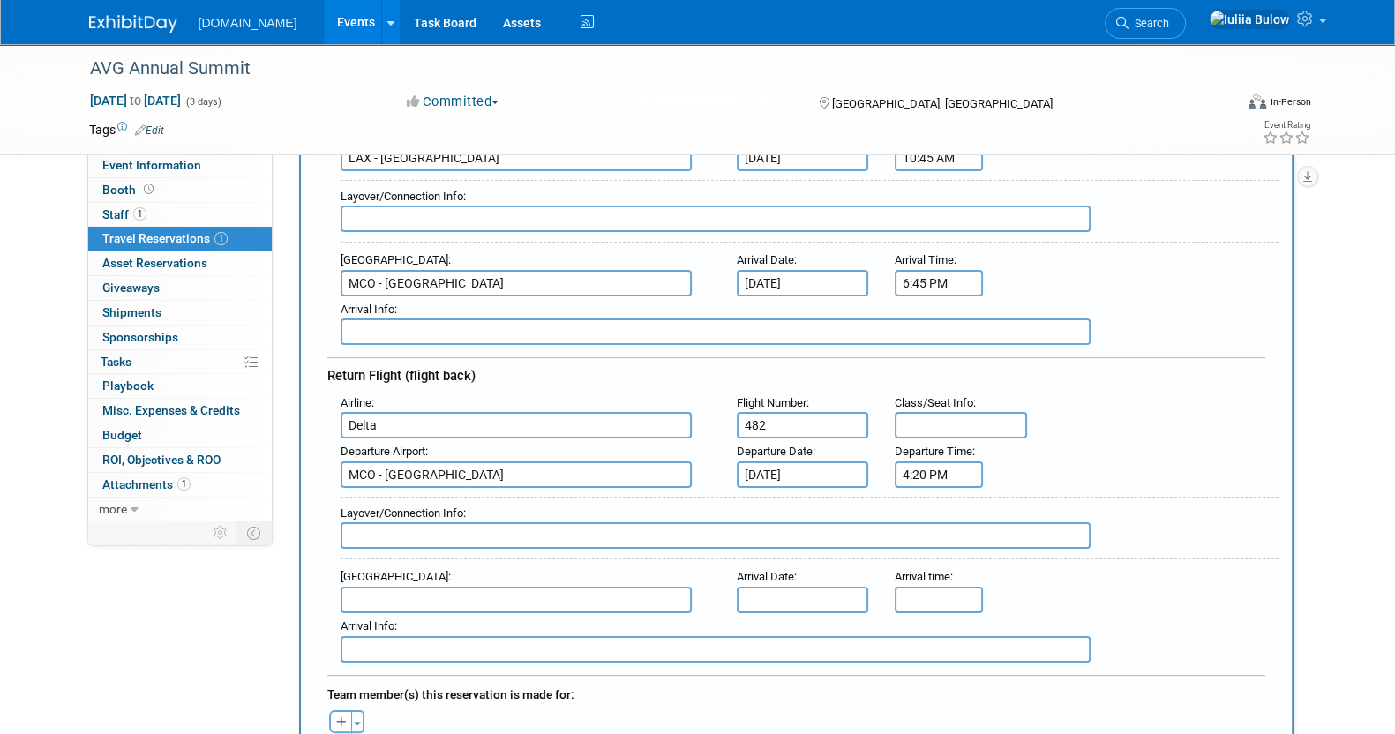
click at [411, 592] on input "text" at bounding box center [516, 600] width 351 height 26
click at [427, 619] on span "LAX - Los Angeles International Airport" at bounding box center [524, 628] width 367 height 28
type input "LAX - Los Angeles International Airport"
click at [820, 597] on input "text" at bounding box center [803, 600] width 132 height 26
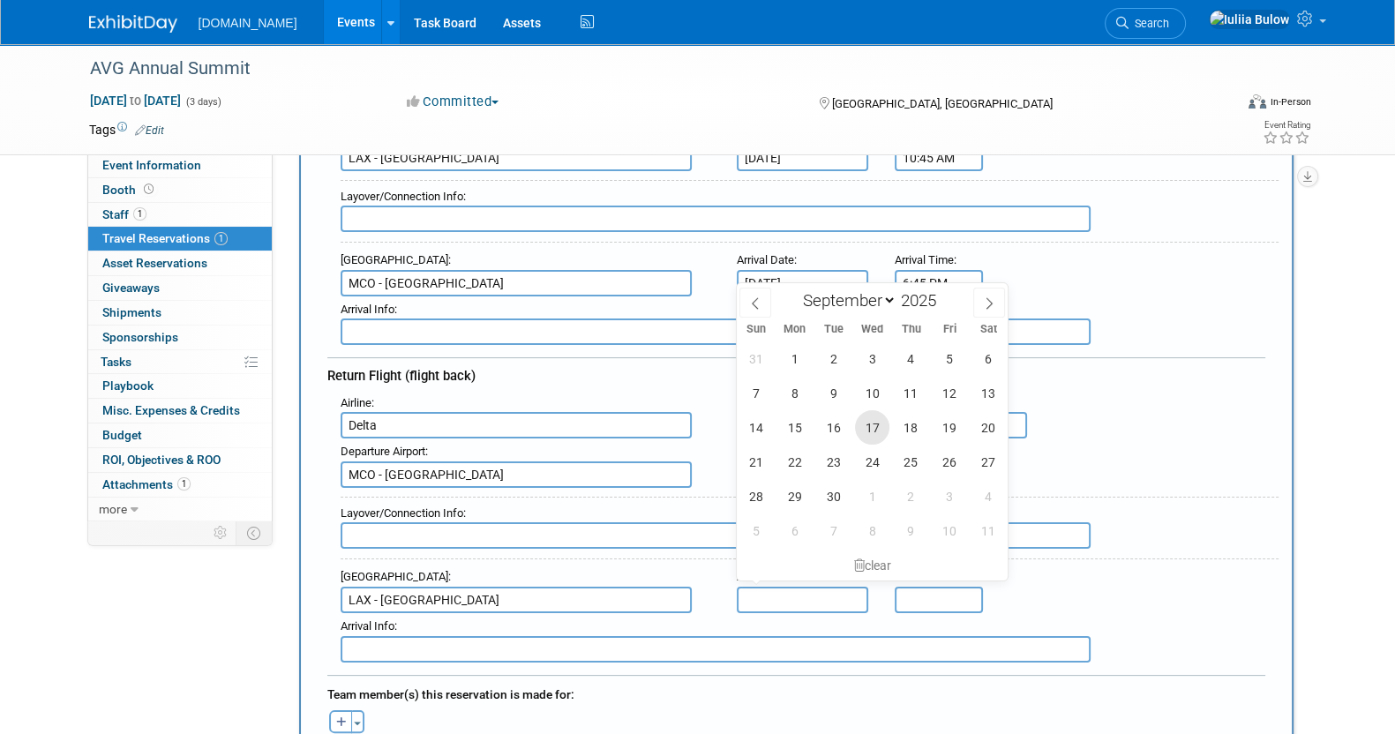
click at [883, 425] on span "17" at bounding box center [872, 427] width 34 height 34
type input "Sep 17, 2025"
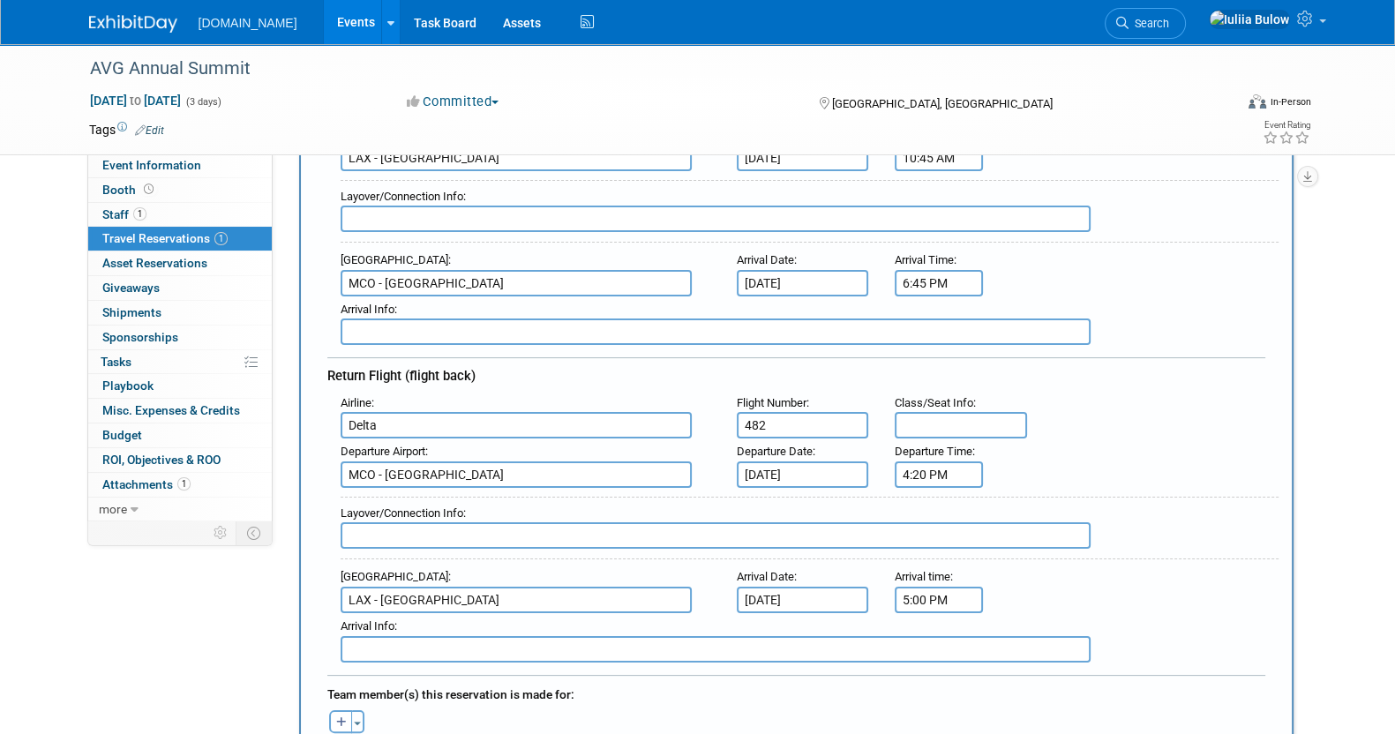
click at [926, 596] on input "5:00 PM" at bounding box center [939, 600] width 88 height 26
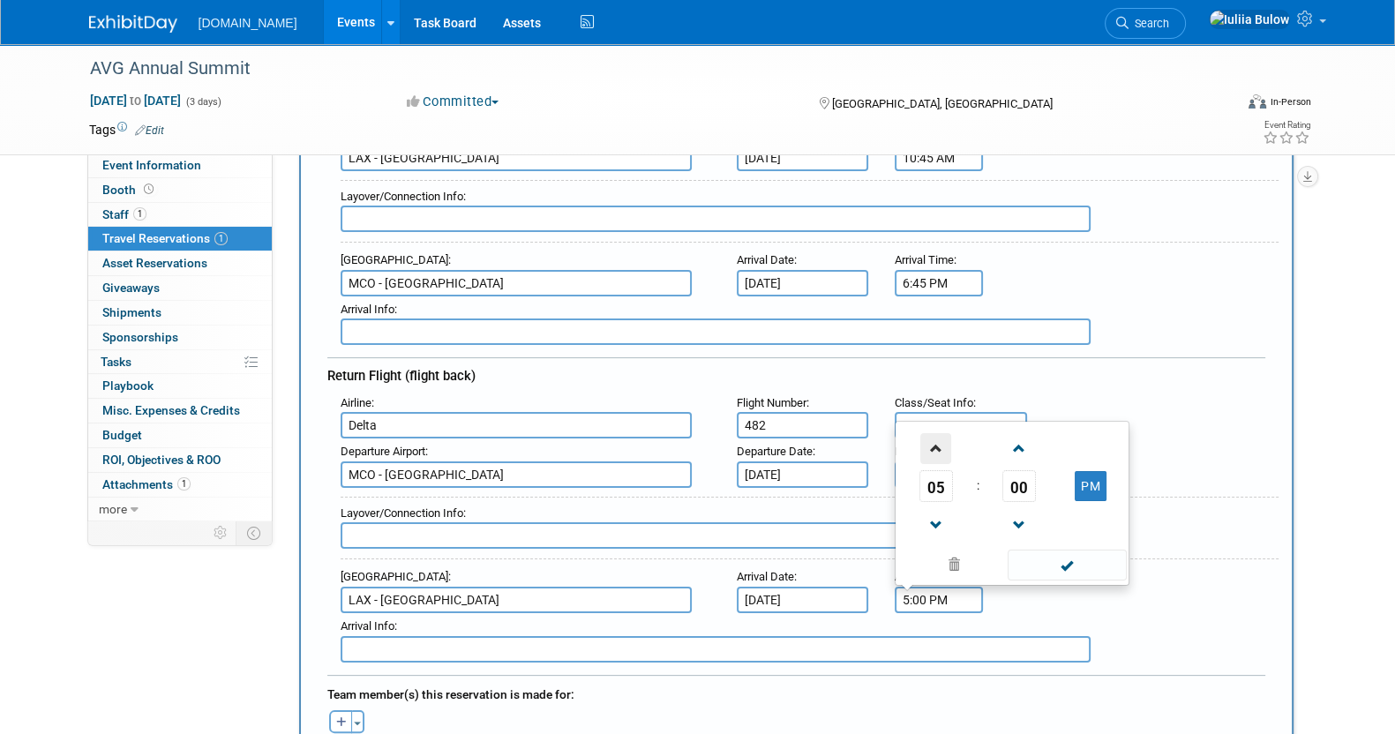
click at [939, 434] on span at bounding box center [935, 448] width 31 height 31
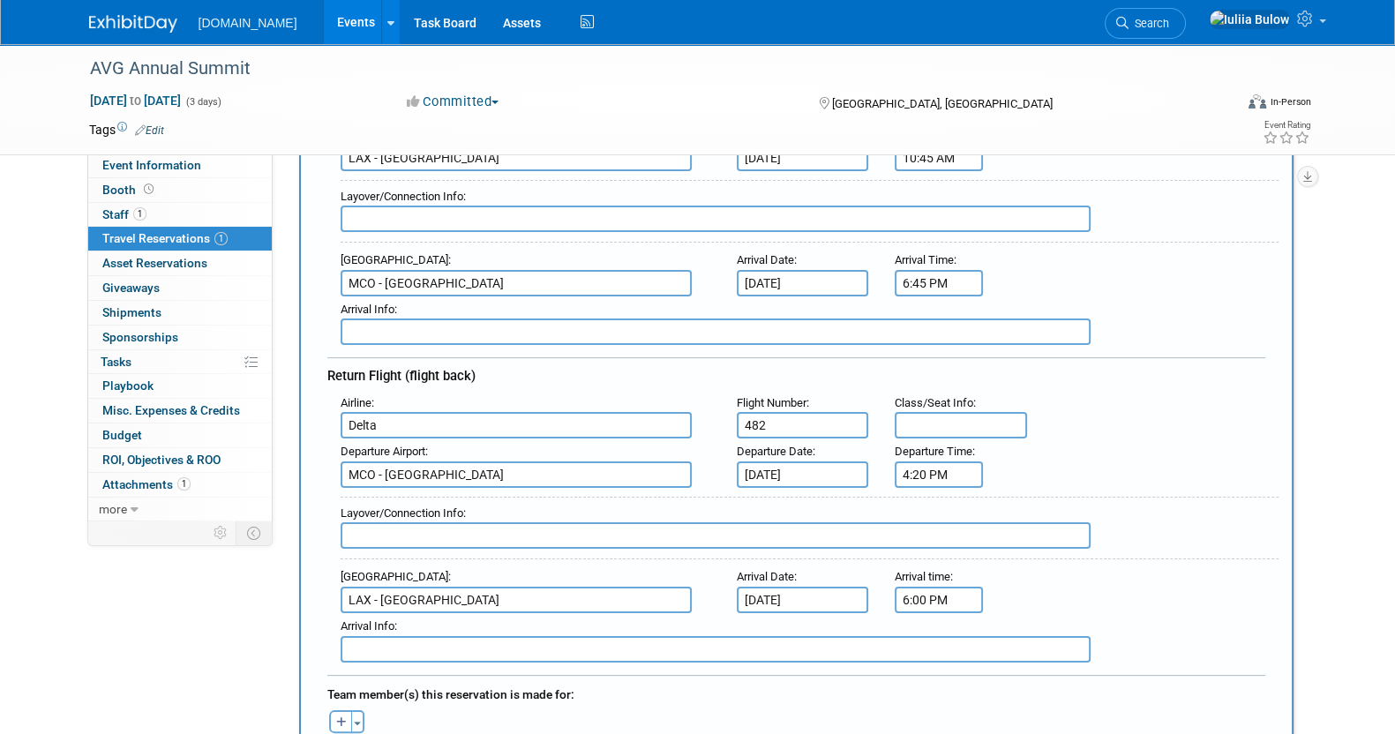
click at [931, 587] on input "6:00 PM" at bounding box center [939, 600] width 88 height 26
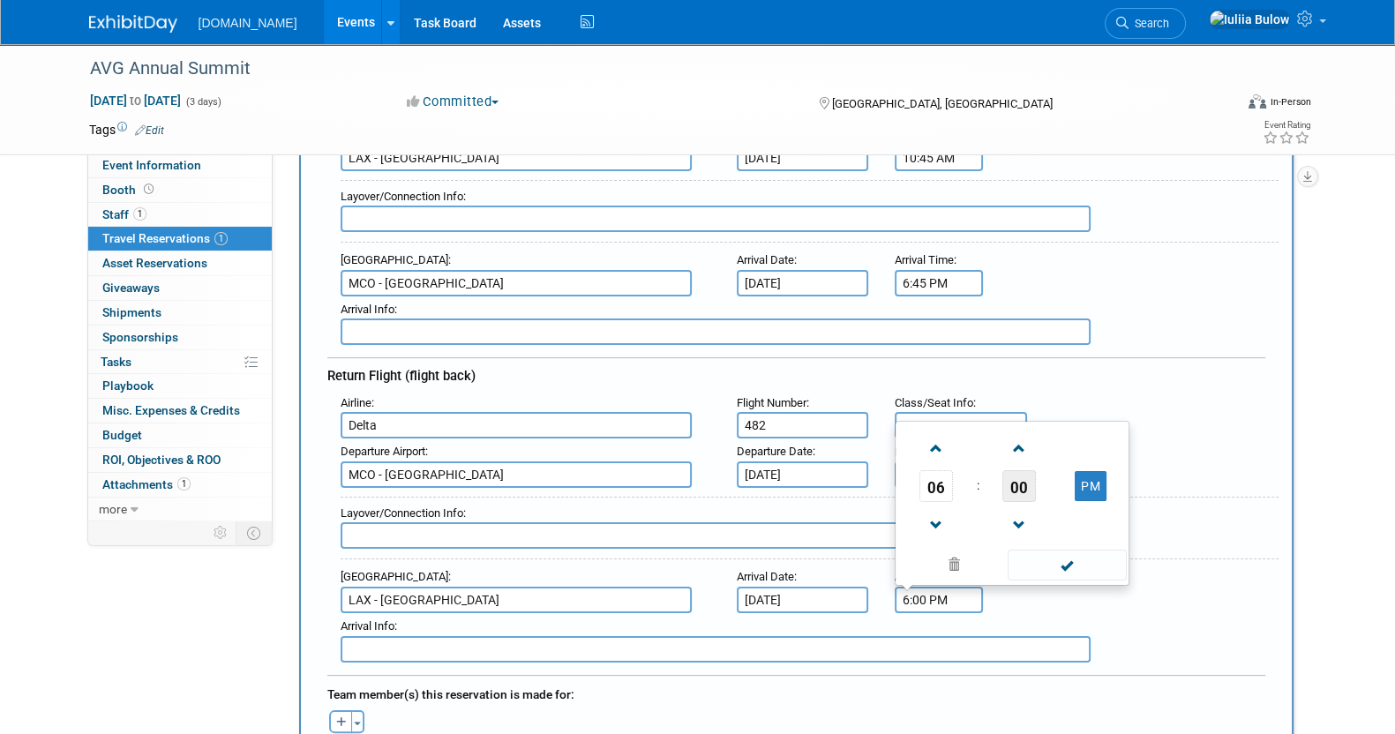
click at [1025, 475] on span "00" at bounding box center [1019, 486] width 34 height 32
click at [1116, 461] on td "35" at bounding box center [1096, 476] width 56 height 48
click at [1013, 433] on span at bounding box center [1018, 448] width 31 height 31
type input "6:36 PM"
click at [1069, 550] on span at bounding box center [1066, 565] width 119 height 31
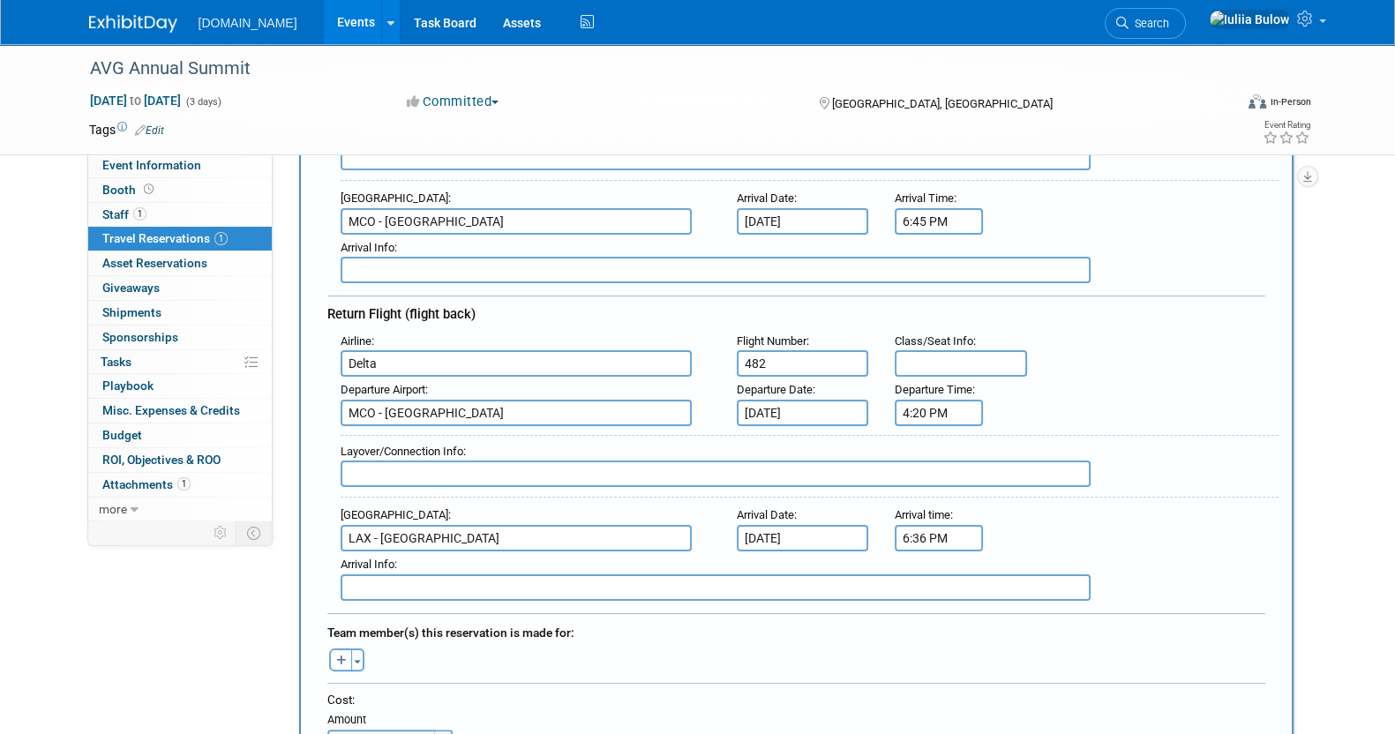
scroll to position [551, 0]
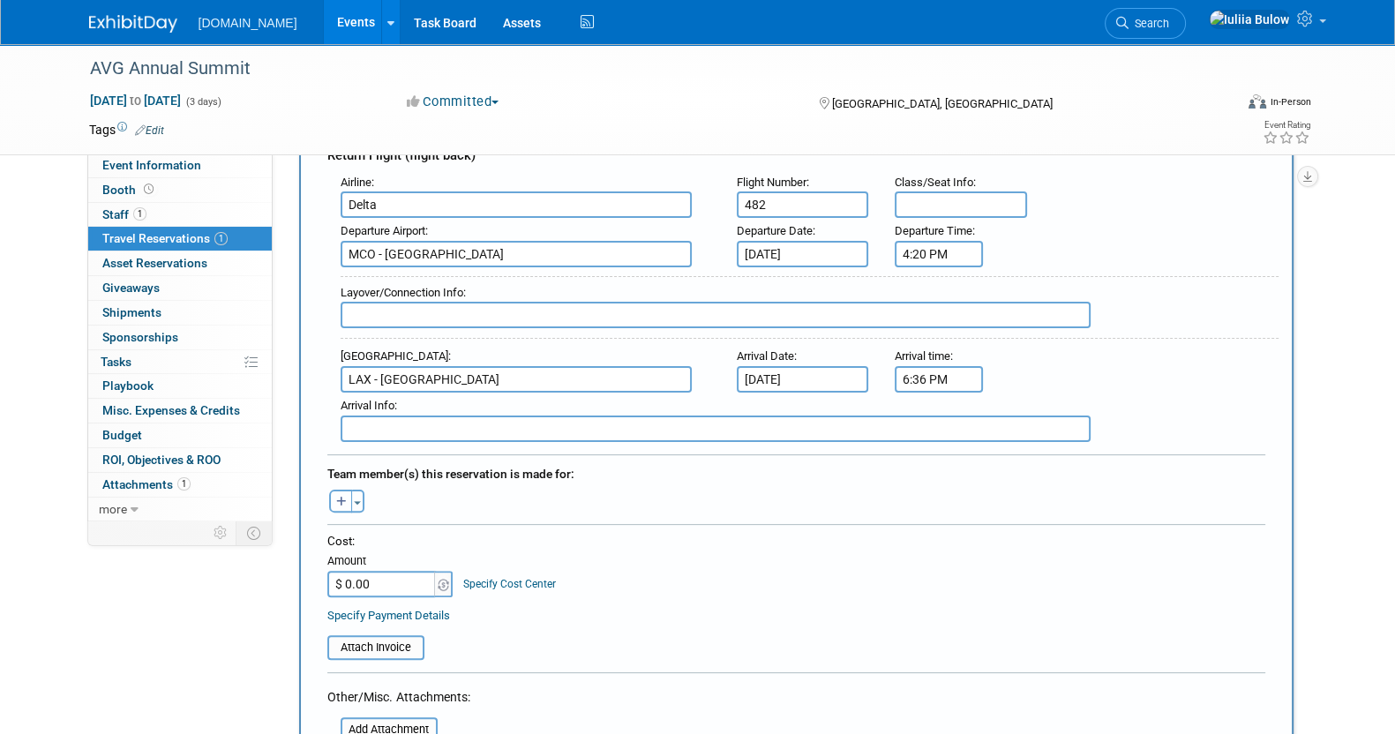
click at [344, 497] on icon "button" at bounding box center [341, 502] width 11 height 11
select select
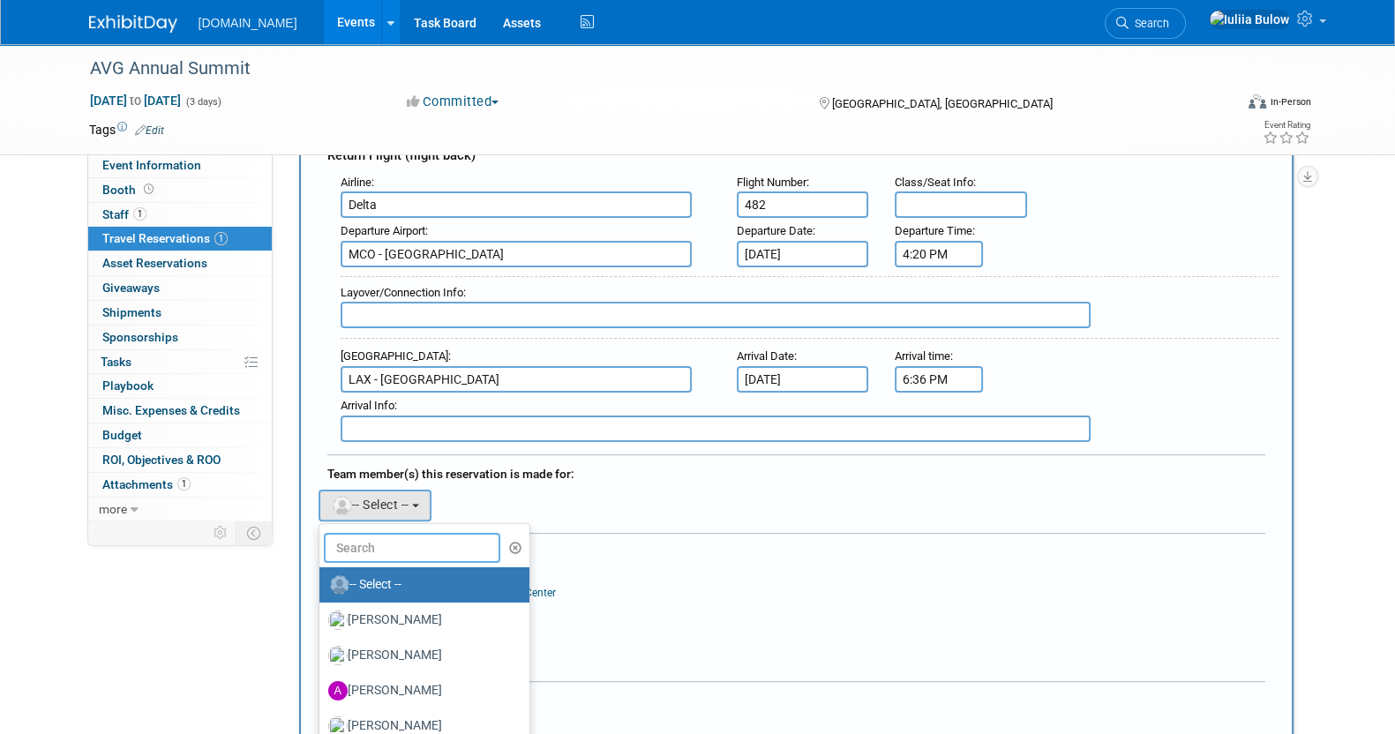
click at [369, 543] on input "text" at bounding box center [412, 548] width 176 height 30
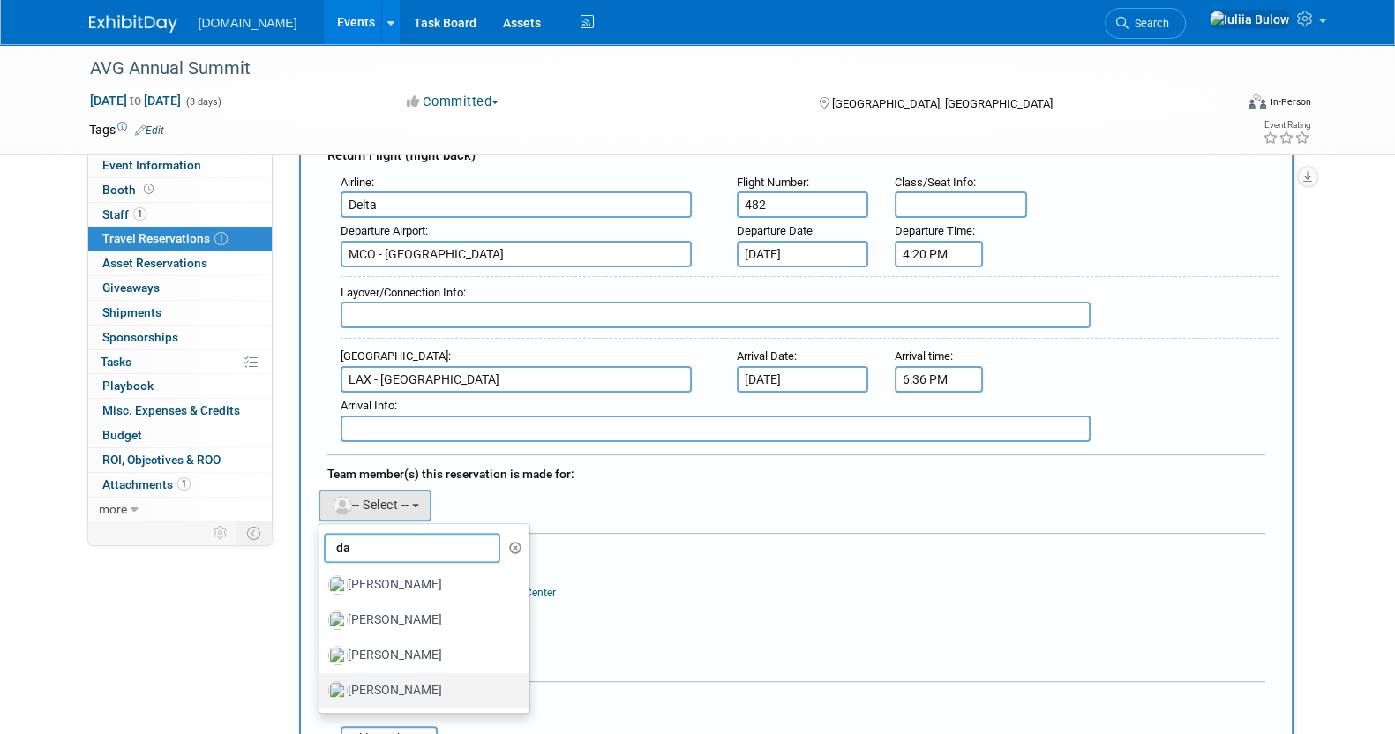
type input "da"
click at [383, 677] on label "[PERSON_NAME]" at bounding box center [420, 691] width 184 height 28
click at [322, 683] on input "[PERSON_NAME]" at bounding box center [316, 688] width 11 height 11
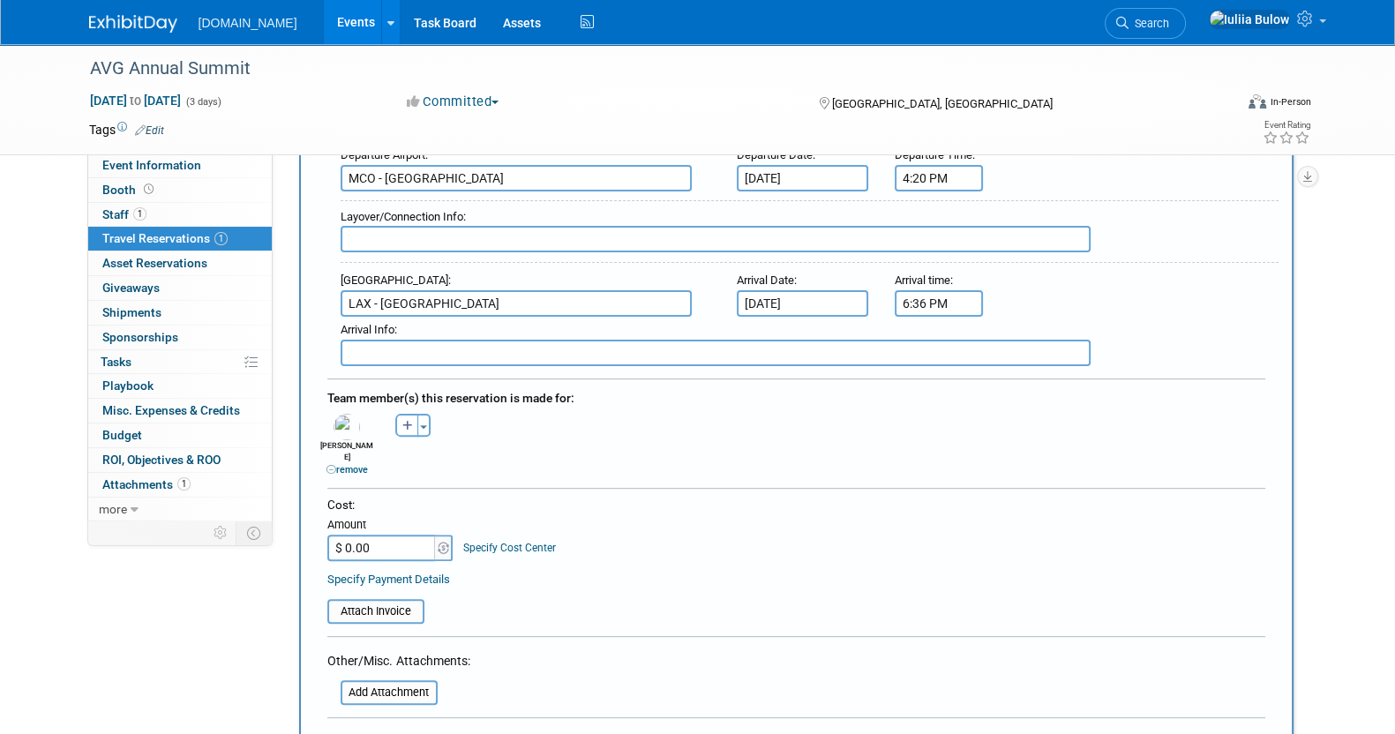
scroll to position [662, 0]
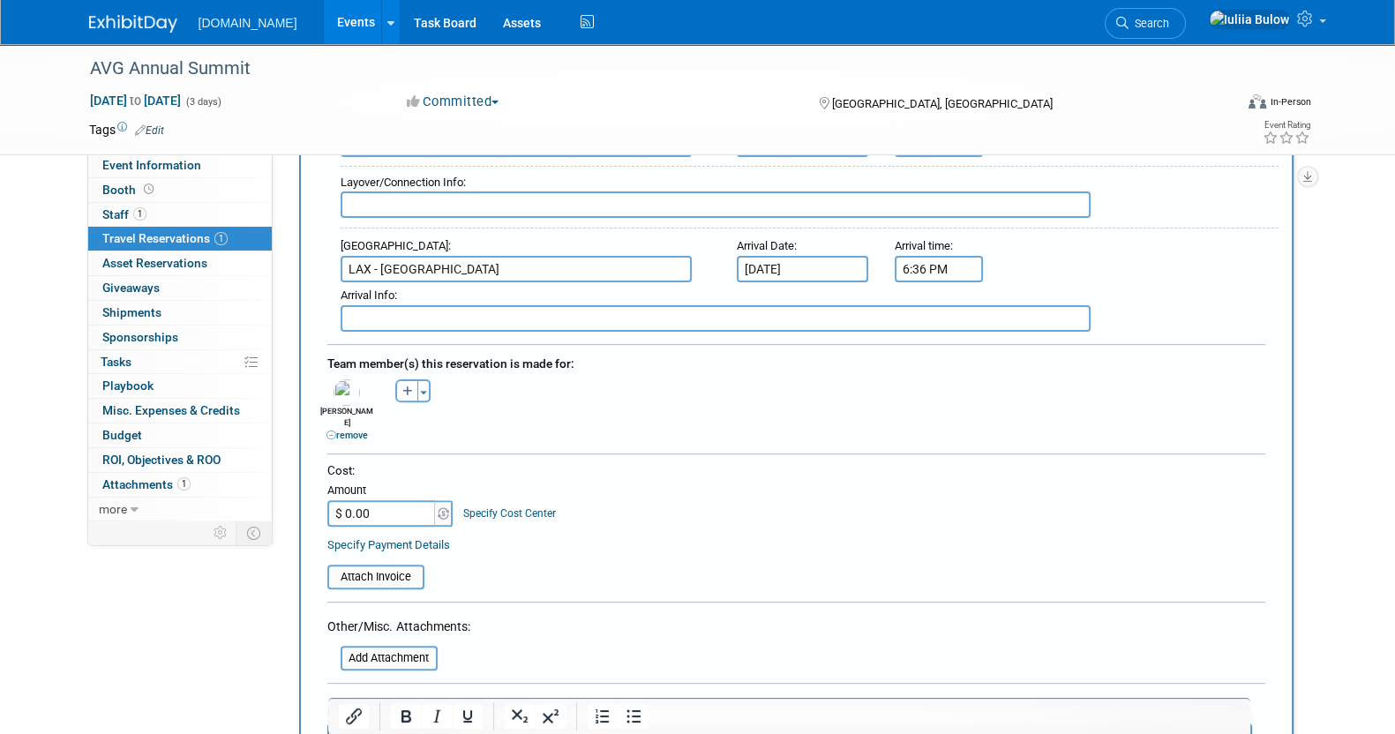
click at [372, 500] on input "$ 0.00" at bounding box center [382, 513] width 110 height 26
paste input "408.97"
type input "$ 408.97"
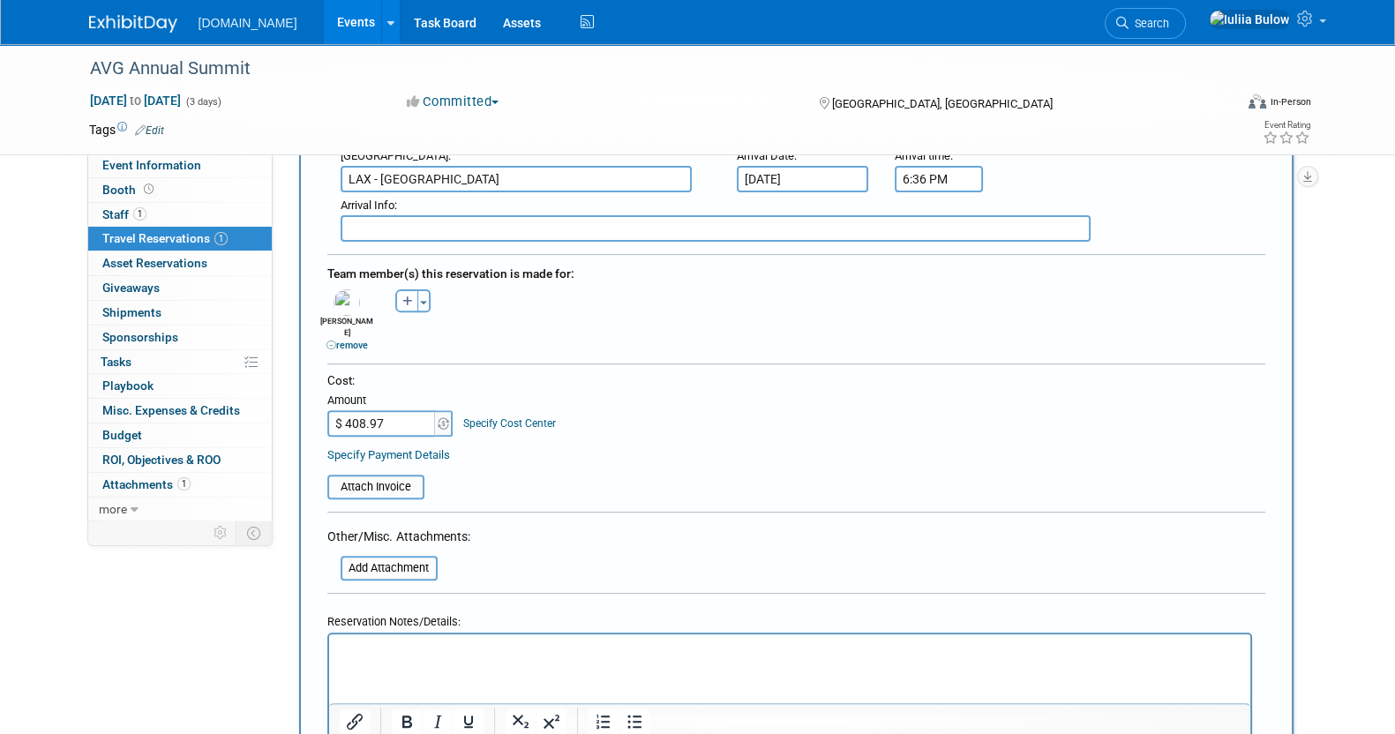
scroll to position [881, 0]
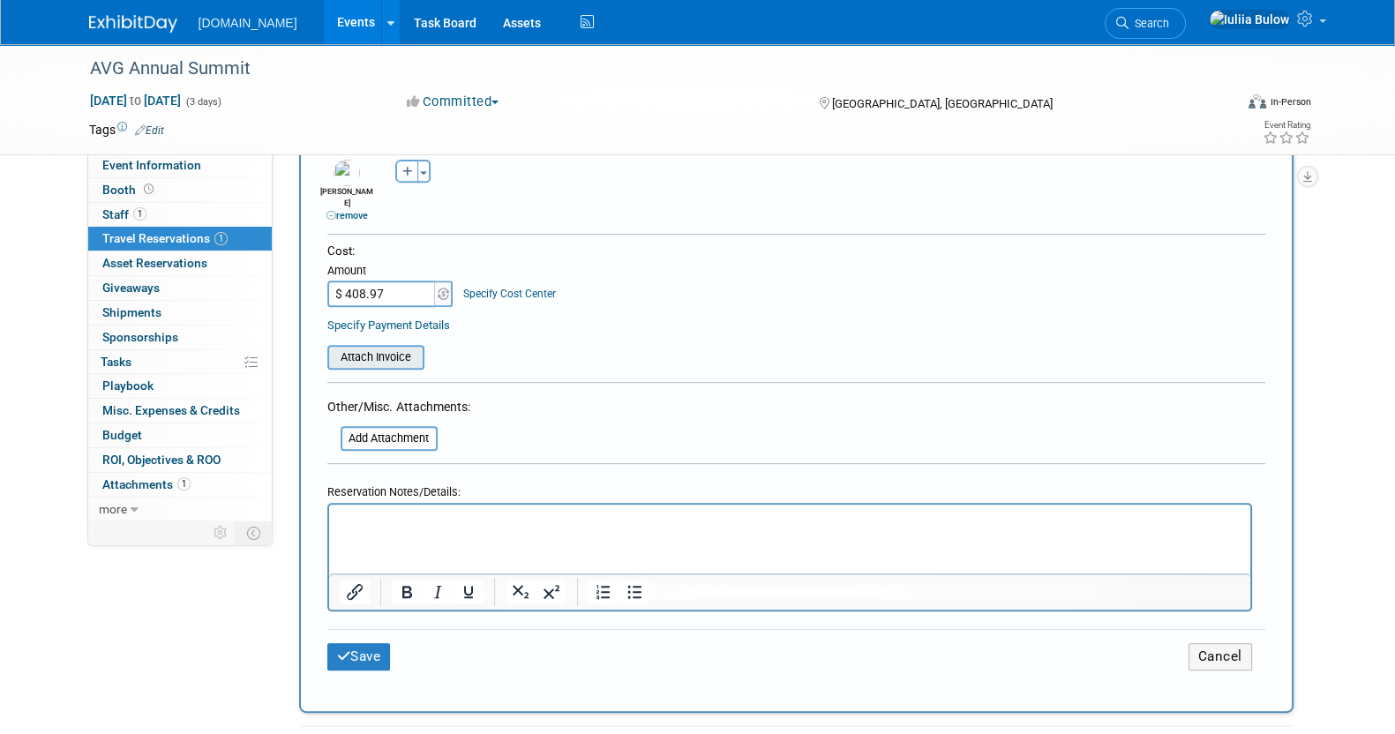
click at [377, 347] on input "file" at bounding box center [318, 357] width 210 height 21
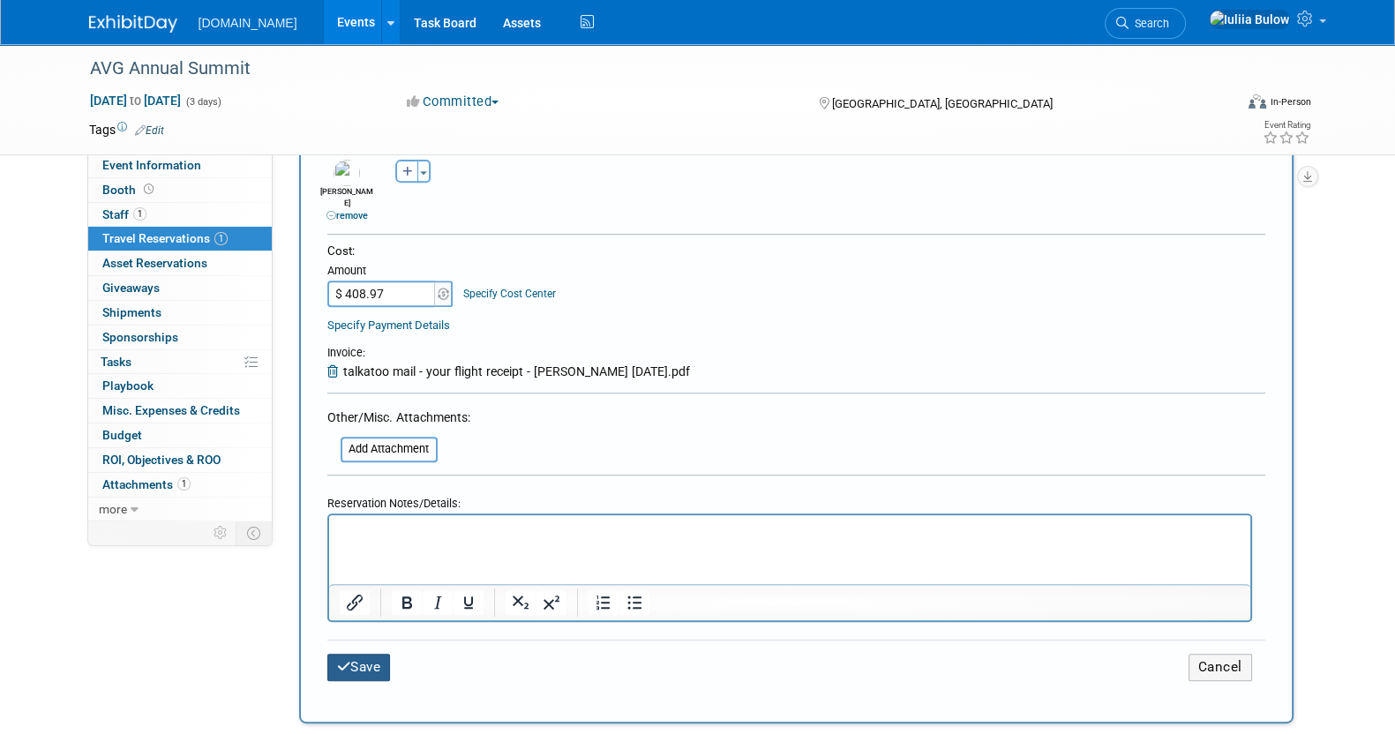
click at [342, 654] on button "Save" at bounding box center [359, 667] width 64 height 27
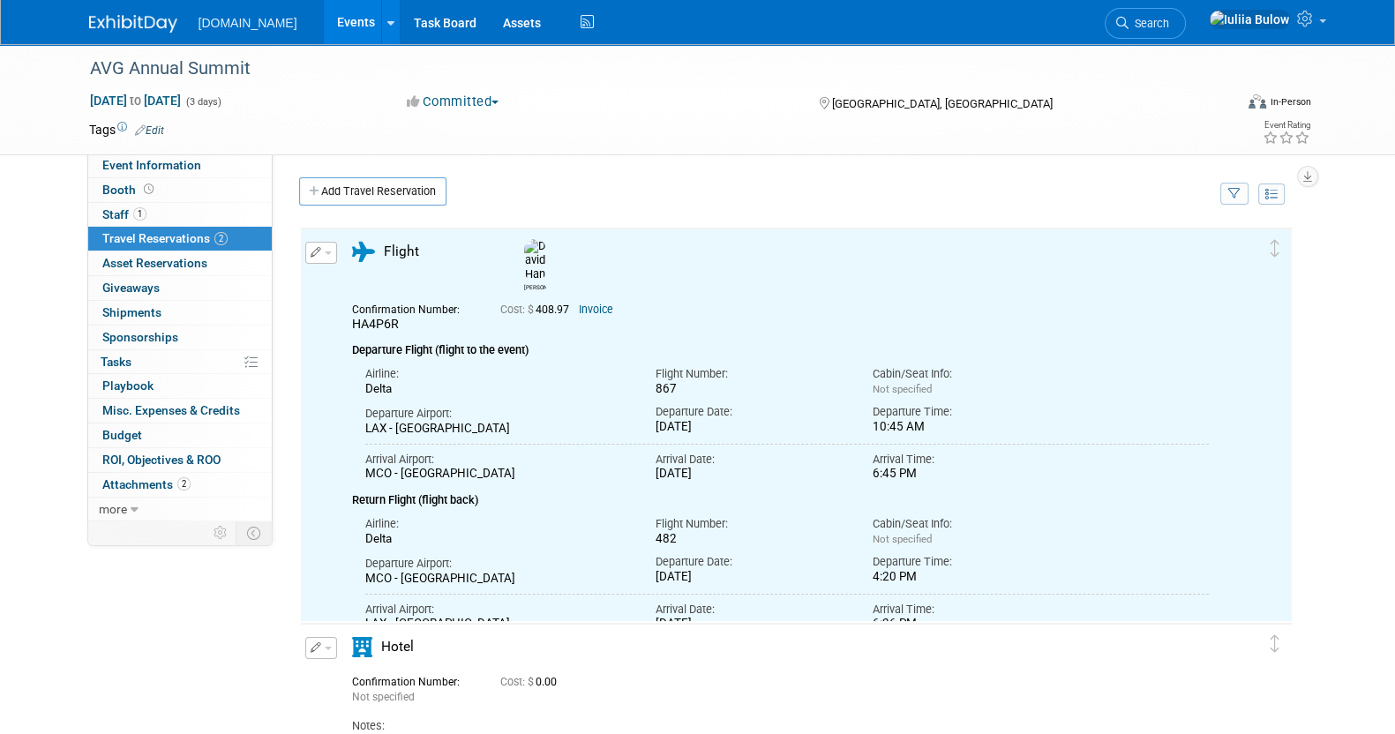
scroll to position [0, 0]
click at [141, 164] on span "Event Information" at bounding box center [151, 165] width 99 height 14
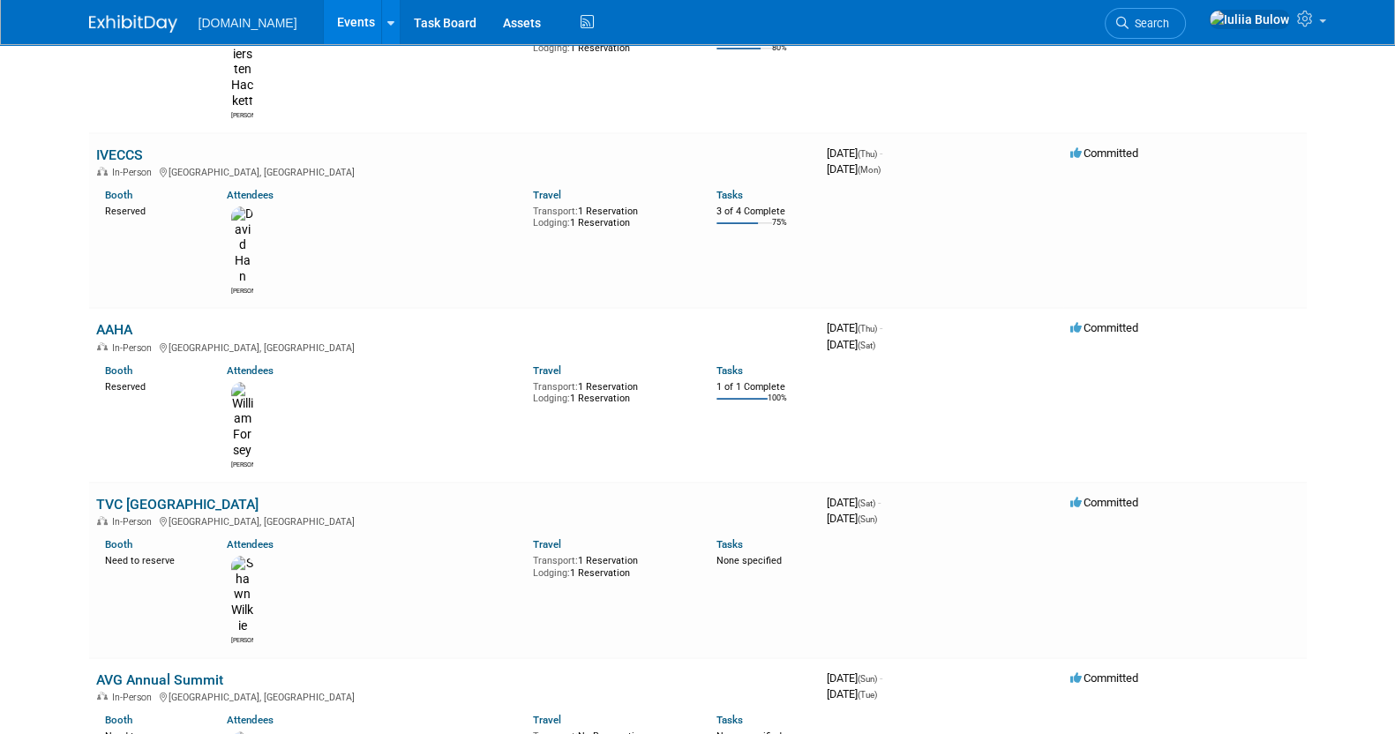
scroll to position [551, 0]
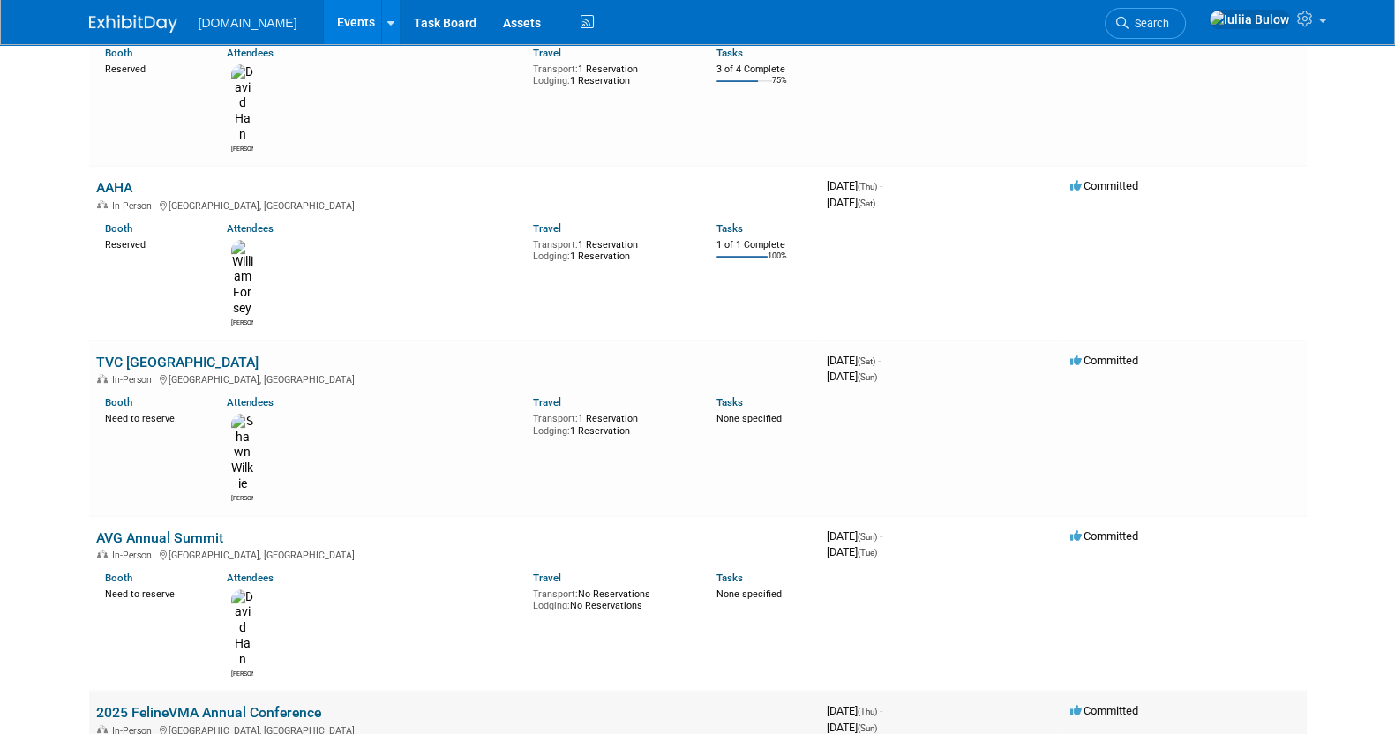
click at [159, 704] on link "2025 FelineVMA Annual Conference" at bounding box center [208, 712] width 225 height 17
click at [185, 529] on link "AVG Annual Summit" at bounding box center [159, 537] width 127 height 17
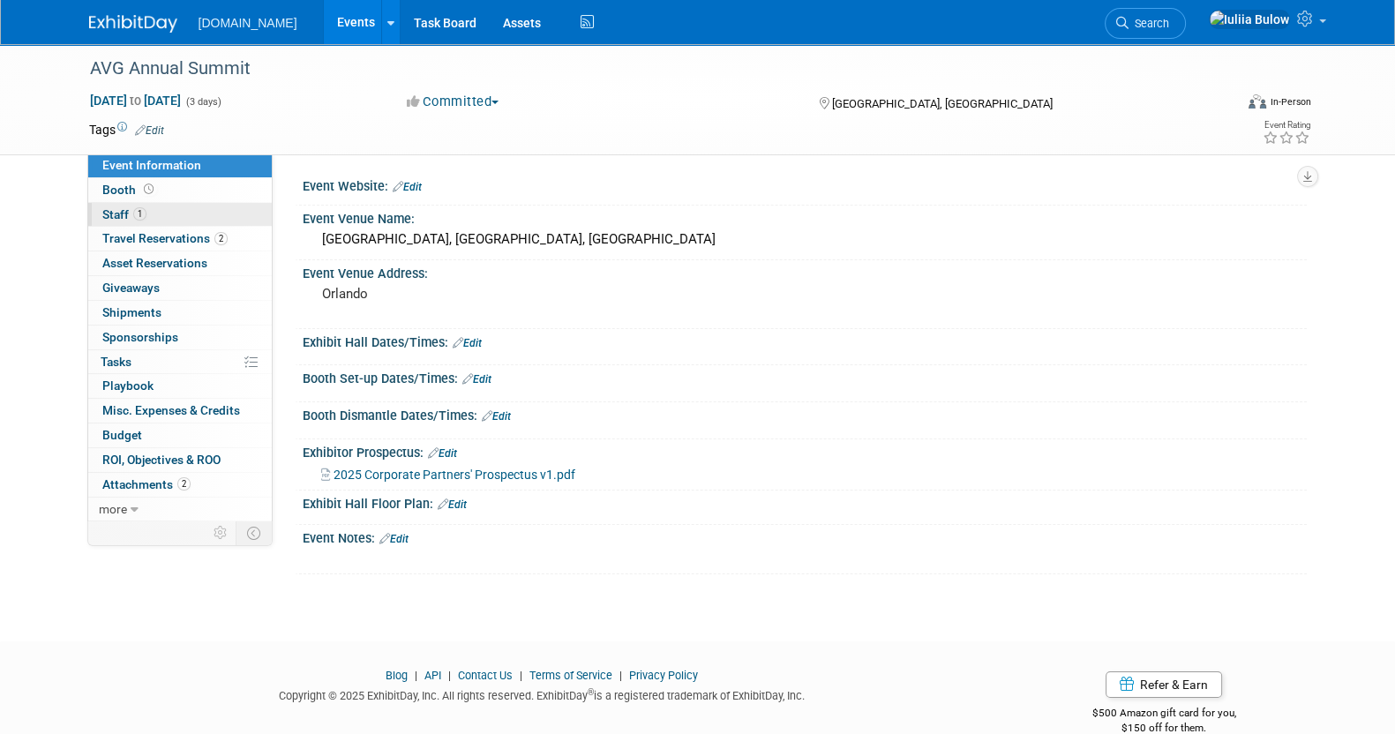
click at [114, 205] on link "1 Staff 1" at bounding box center [179, 215] width 183 height 24
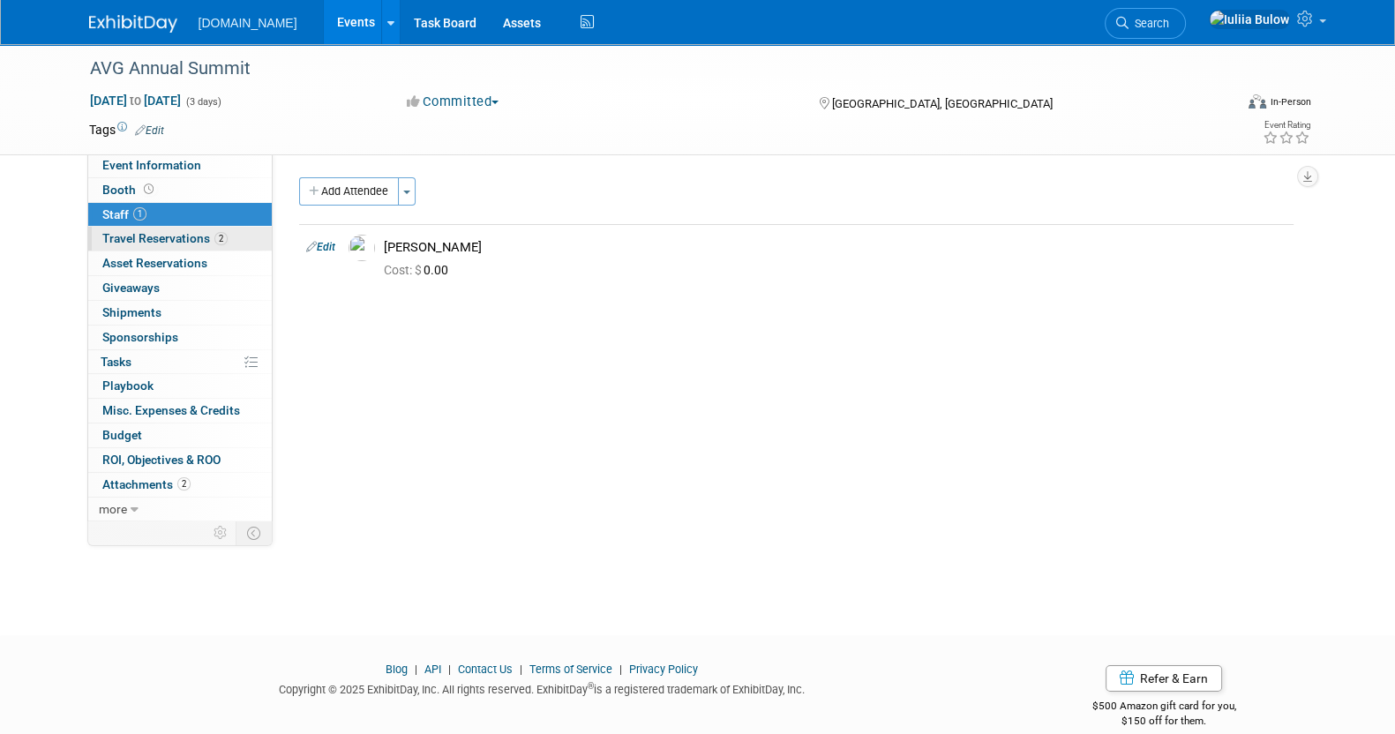
click at [139, 236] on span "Travel Reservations 2" at bounding box center [164, 238] width 125 height 14
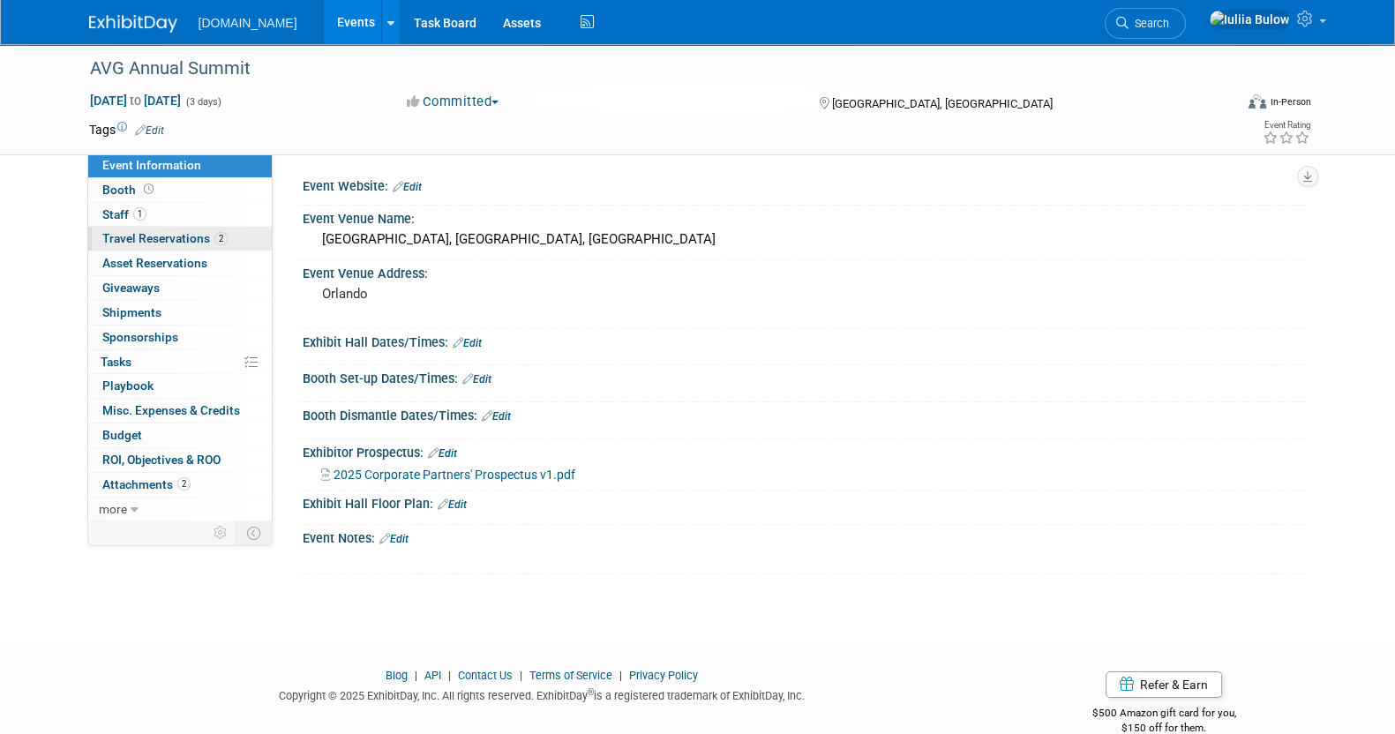
click at [168, 234] on span "Travel Reservations 2" at bounding box center [164, 238] width 125 height 14
click at [168, 237] on span "Travel Reservations 2" at bounding box center [164, 238] width 125 height 14
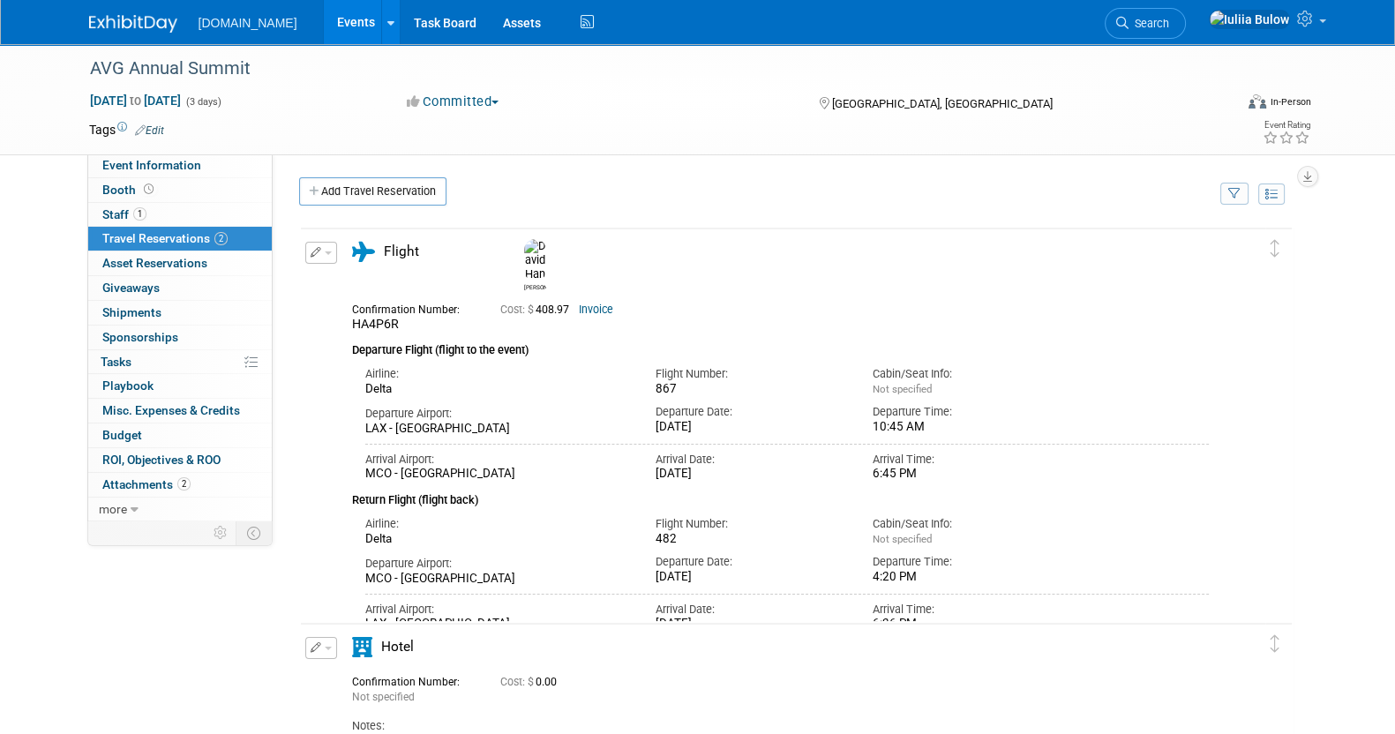
click at [318, 253] on icon "button" at bounding box center [316, 252] width 11 height 11
click at [358, 281] on button "Edit Reservation" at bounding box center [380, 284] width 149 height 26
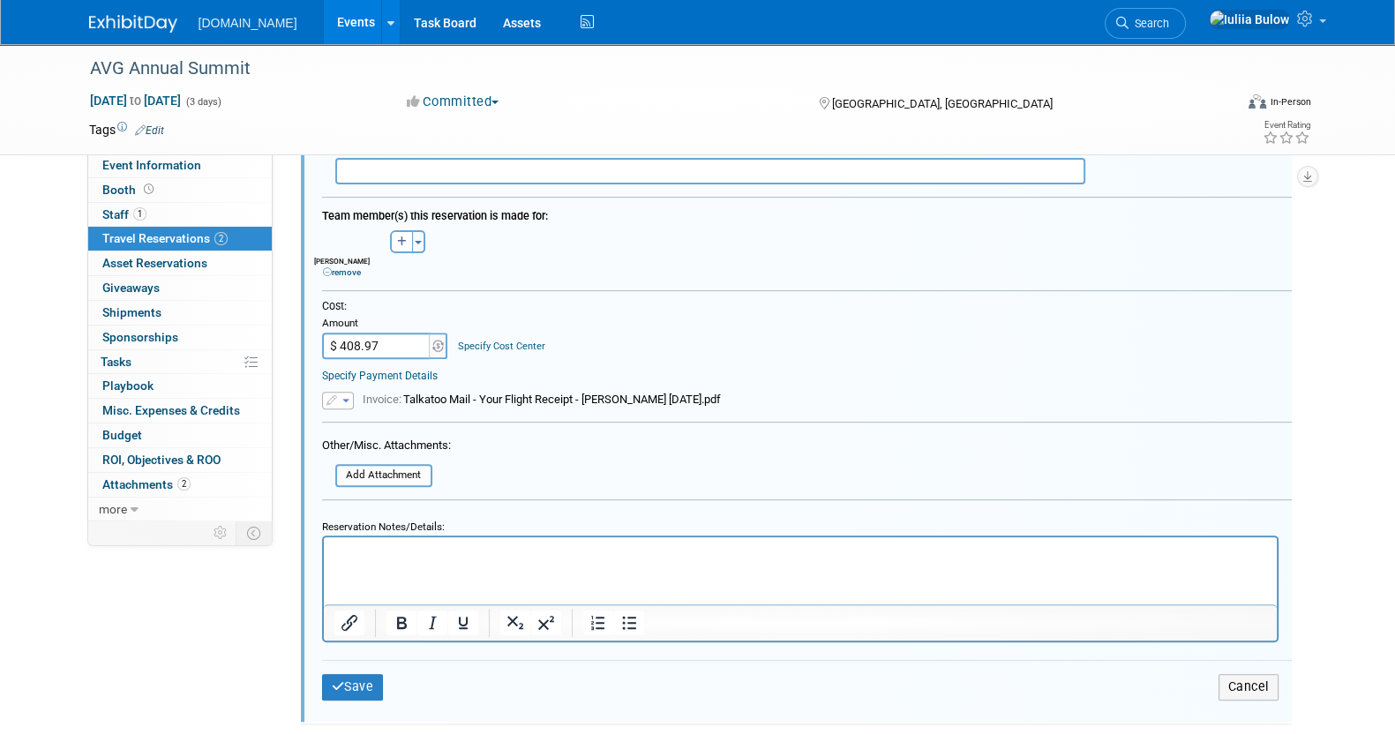
scroll to position [800, 0]
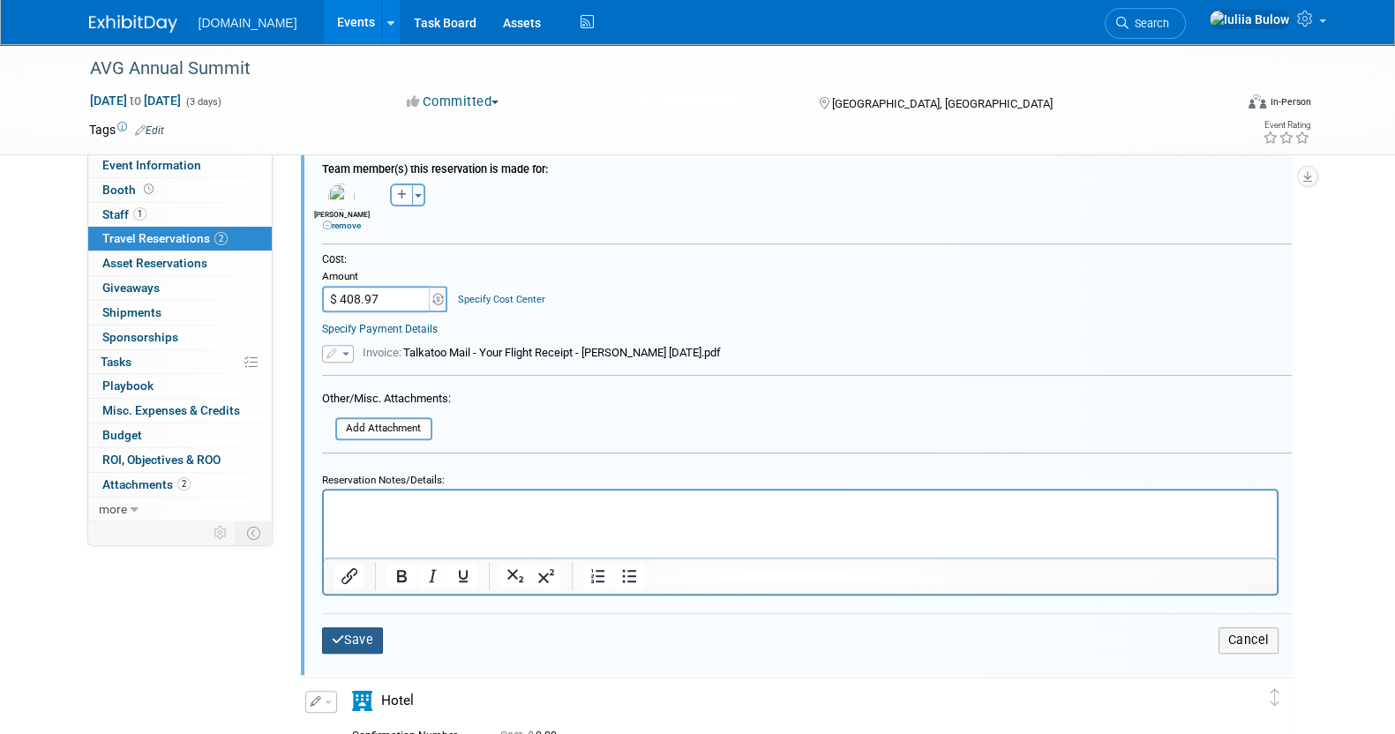
click at [361, 627] on button "Save" at bounding box center [353, 640] width 62 height 26
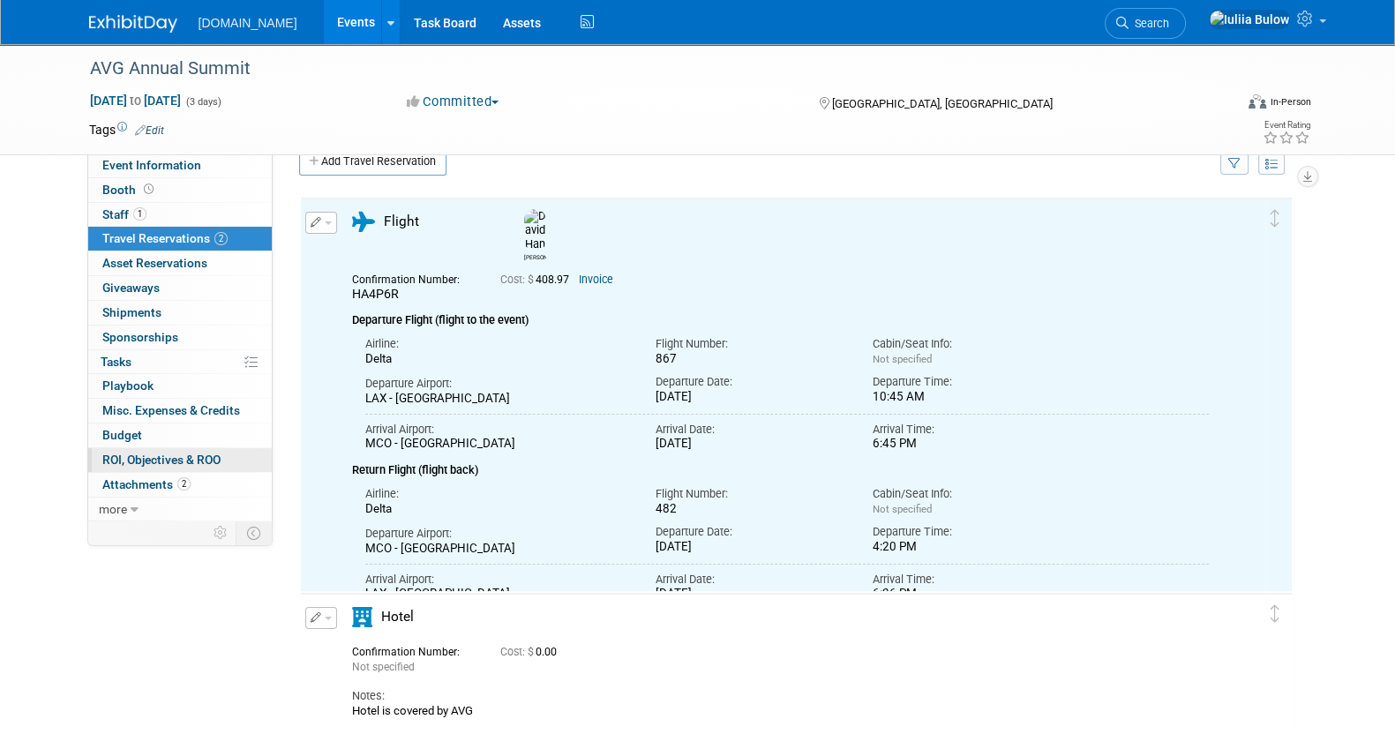
scroll to position [28, 0]
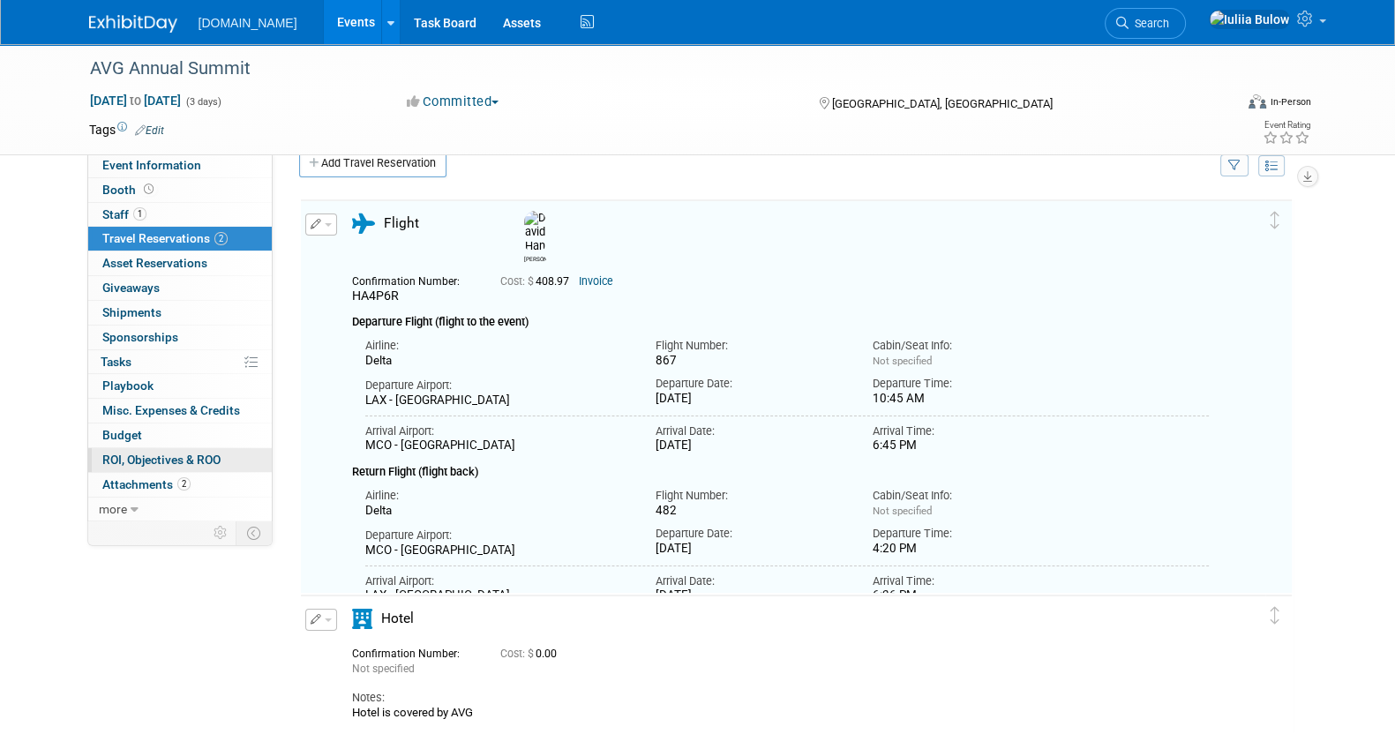
click at [178, 454] on span "ROI, Objectives & ROO 0" at bounding box center [161, 460] width 118 height 14
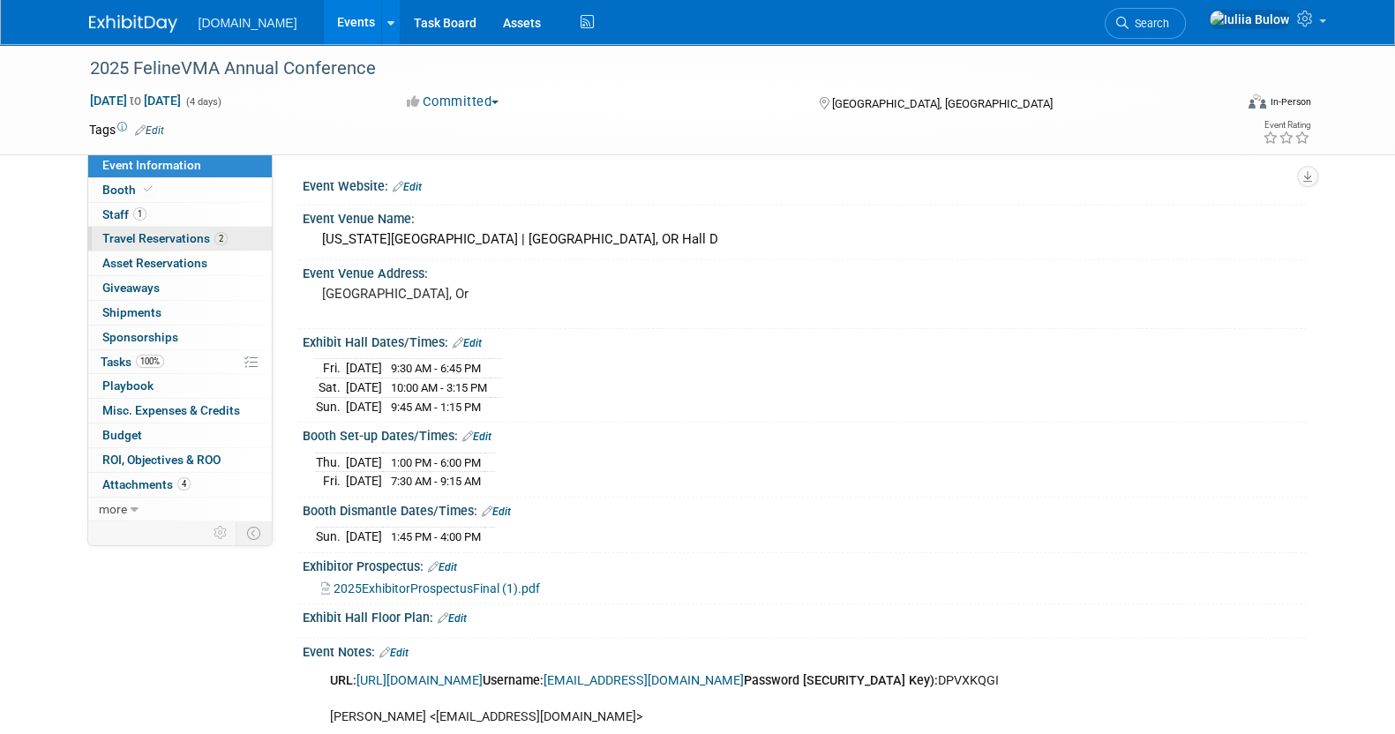
click at [172, 231] on span "Travel Reservations 2" at bounding box center [164, 238] width 125 height 14
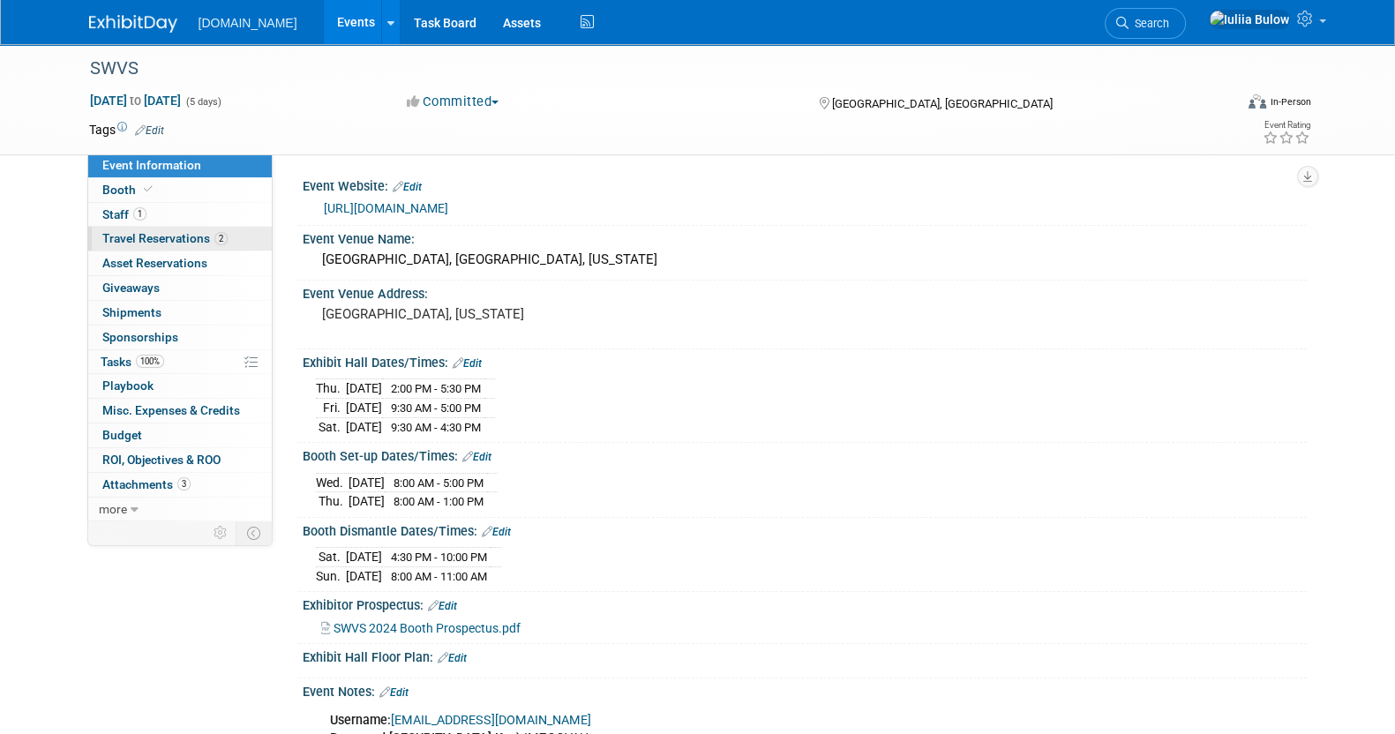
click at [204, 229] on link "2 Travel Reservations 2" at bounding box center [179, 239] width 183 height 24
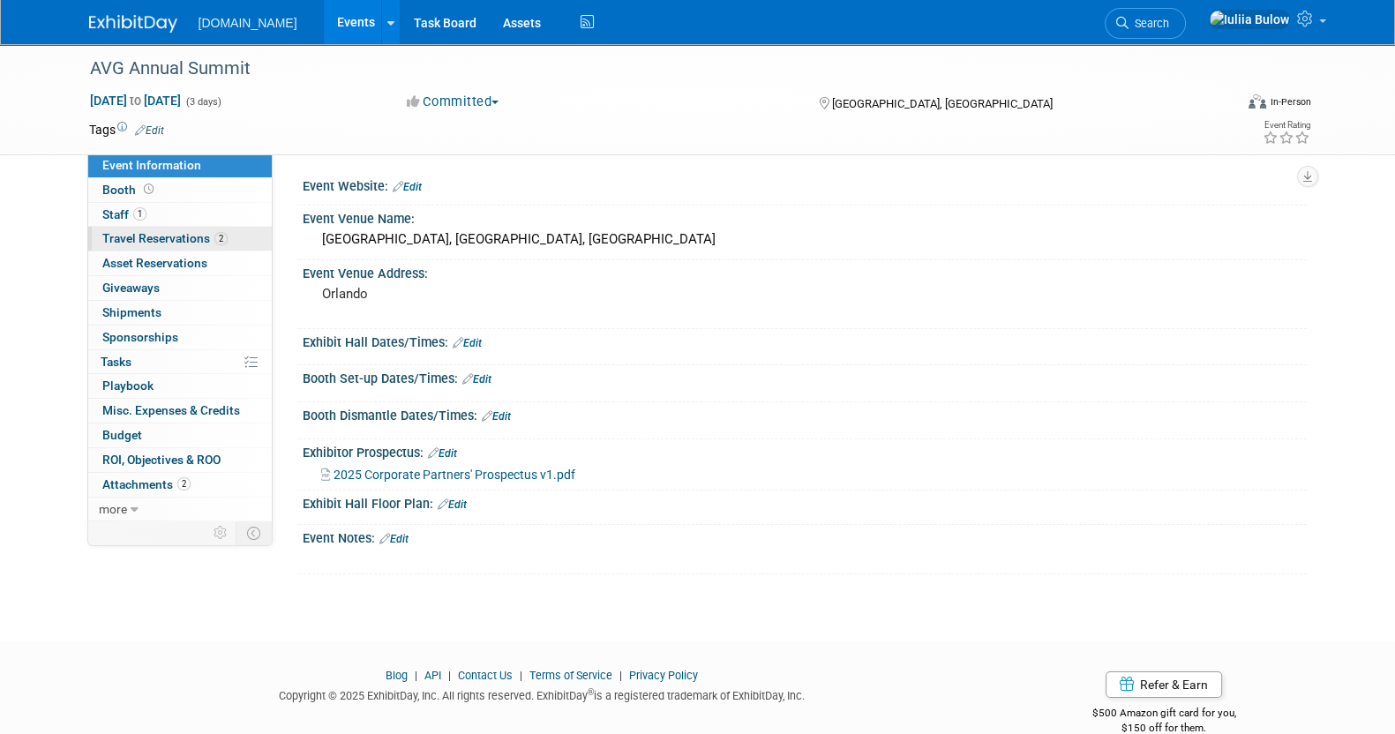
click at [168, 237] on span "Travel Reservations 2" at bounding box center [164, 238] width 125 height 14
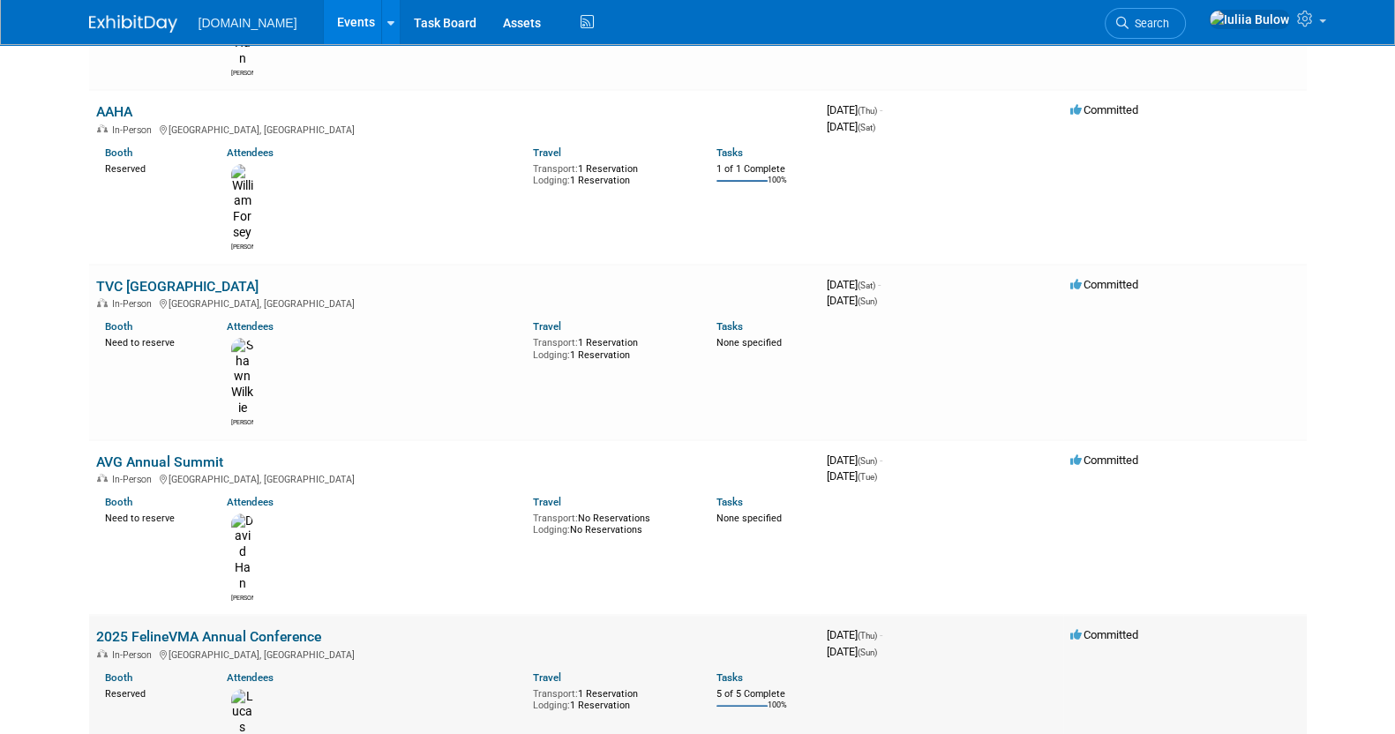
scroll to position [662, 0]
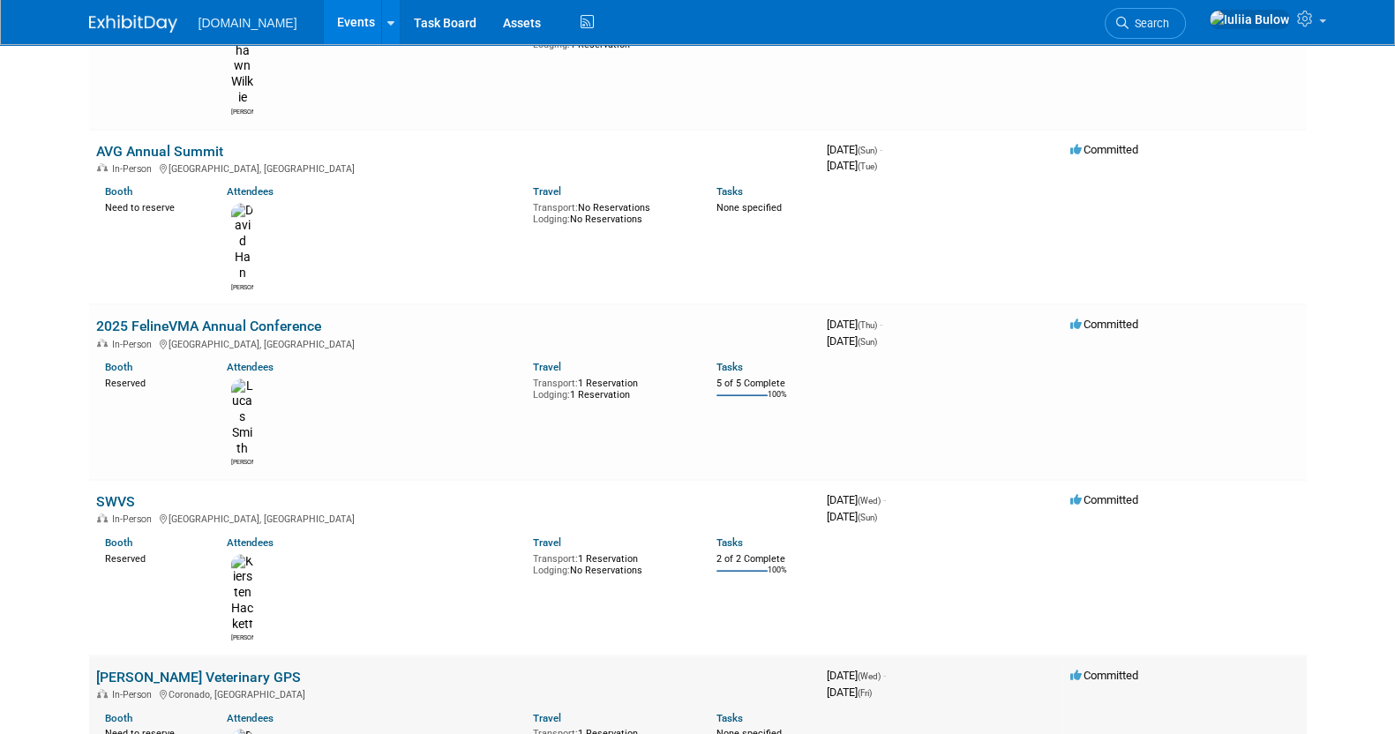
scroll to position [992, 0]
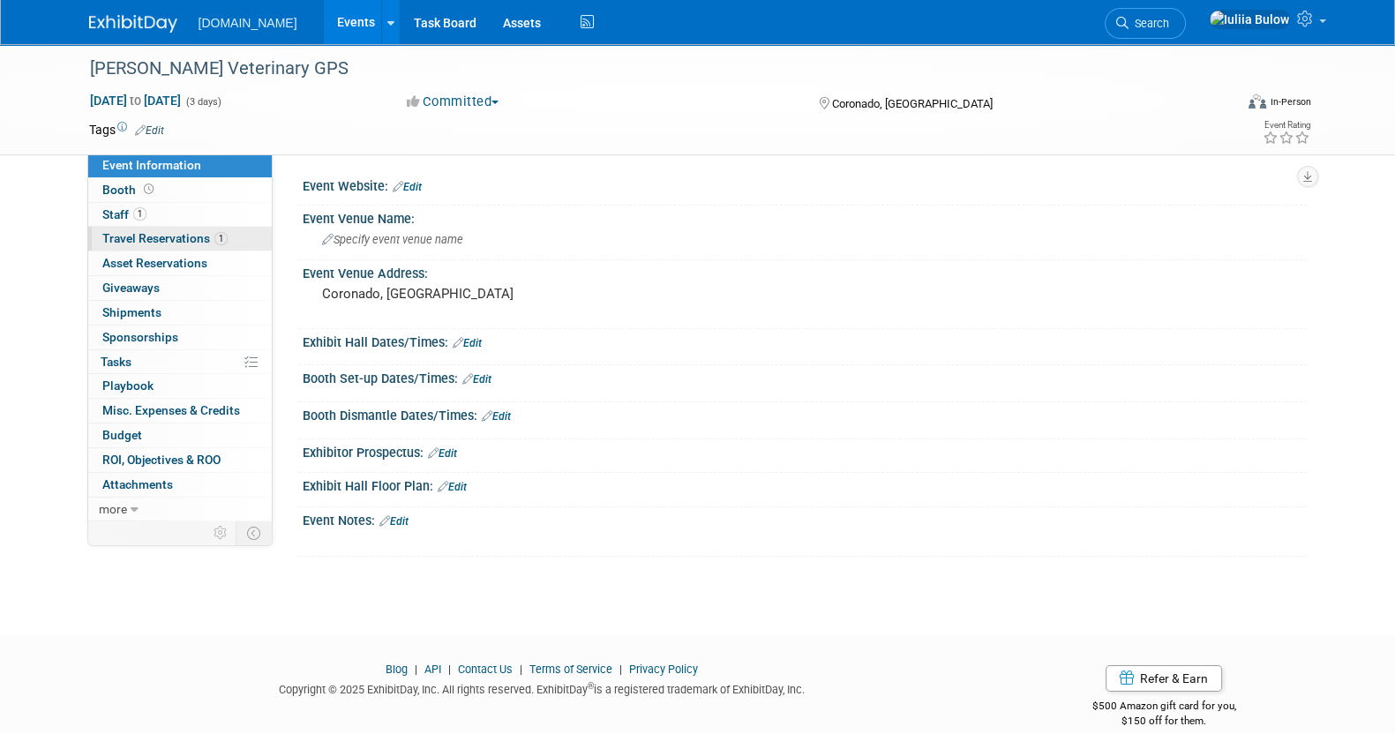
click at [161, 231] on span "Travel Reservations 1" at bounding box center [164, 238] width 125 height 14
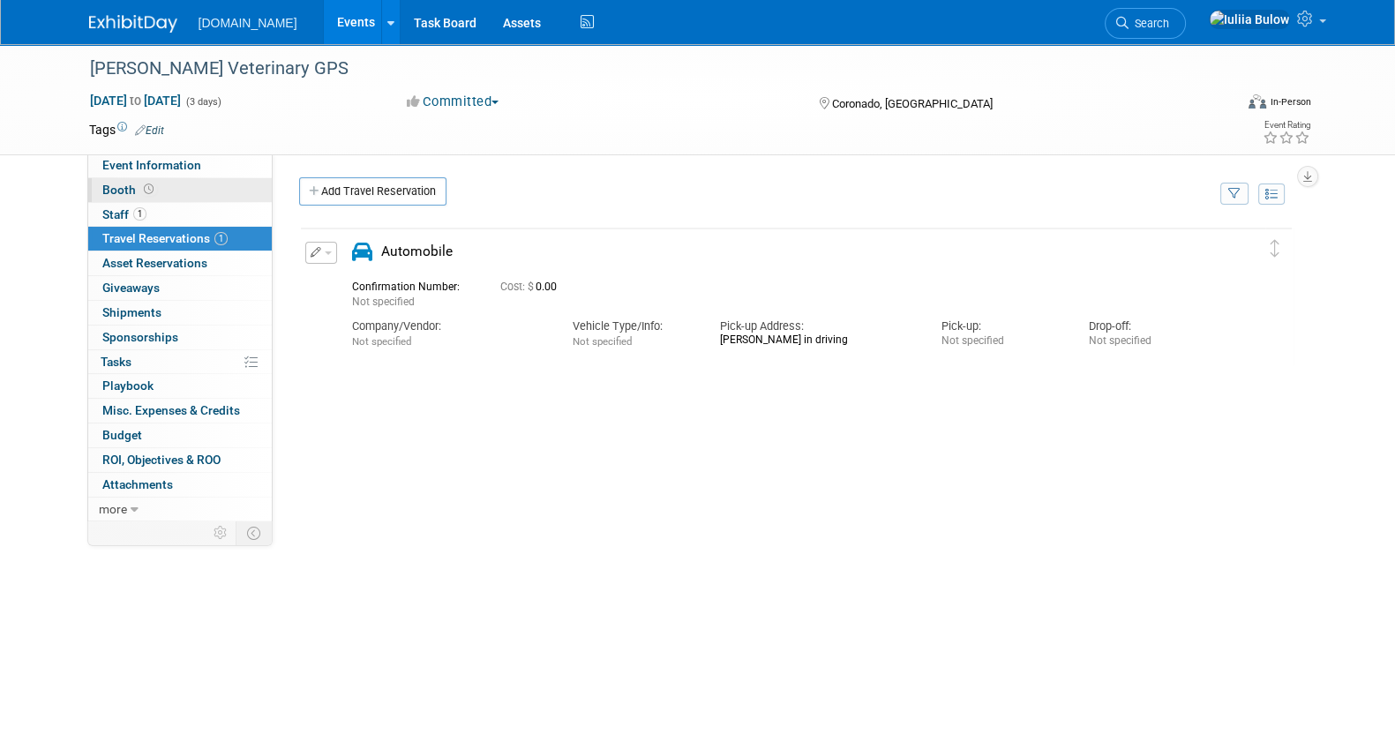
click at [155, 200] on link "Booth" at bounding box center [179, 190] width 183 height 24
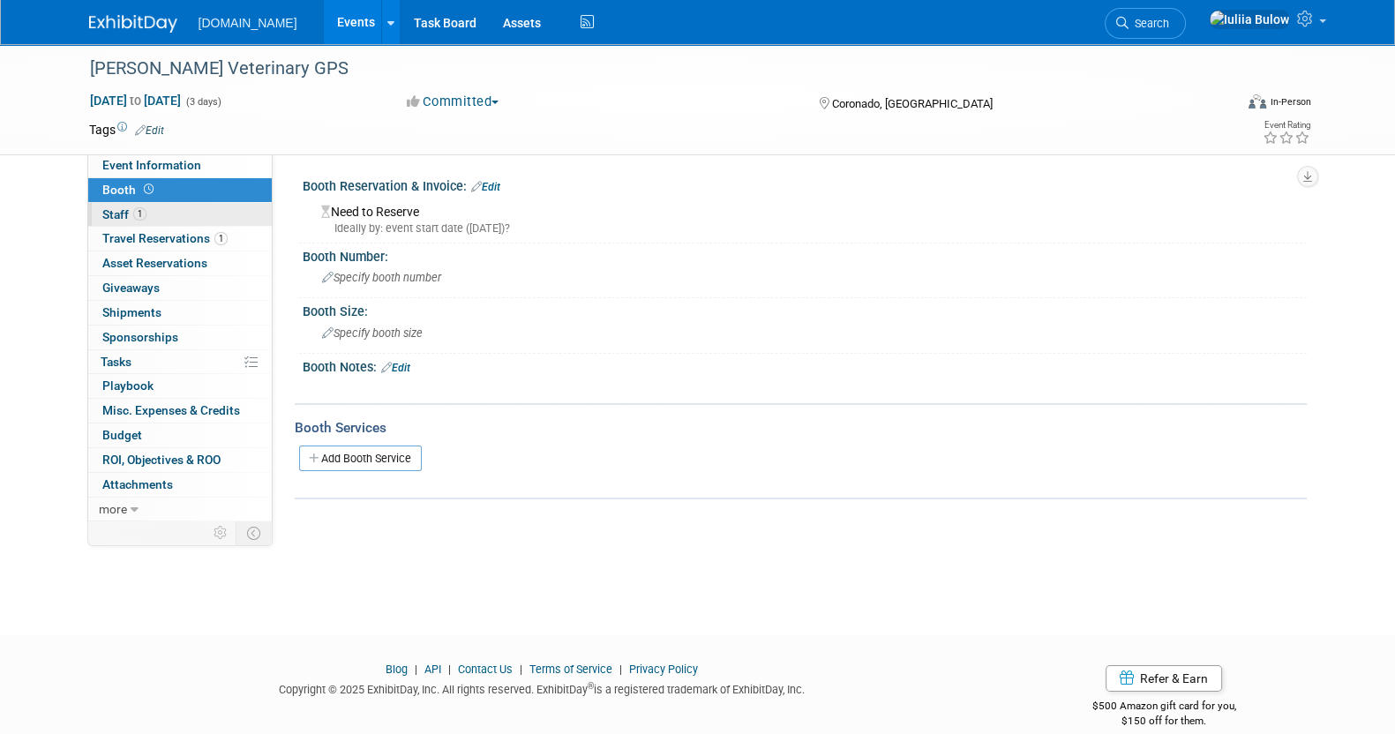
click at [155, 212] on link "1 Staff 1" at bounding box center [179, 215] width 183 height 24
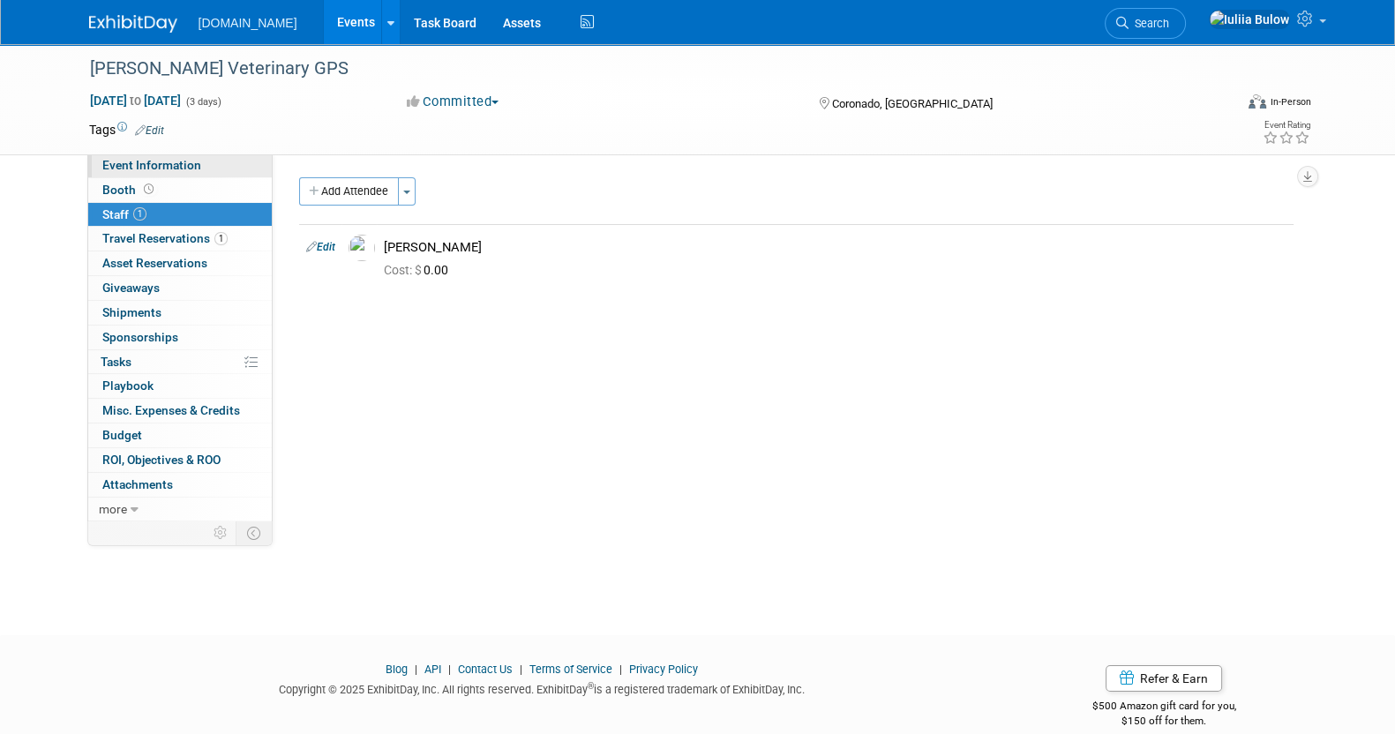
click at [163, 161] on span "Event Information" at bounding box center [151, 165] width 99 height 14
